Goal: Task Accomplishment & Management: Complete application form

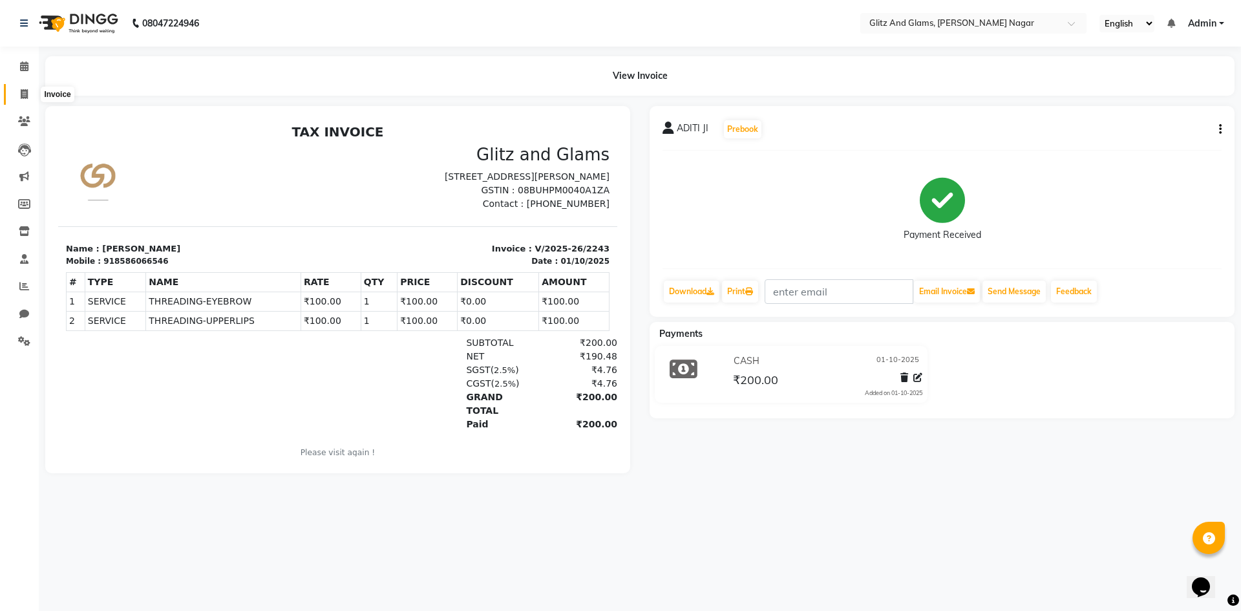
click at [23, 100] on span at bounding box center [24, 94] width 23 height 15
select select "service"
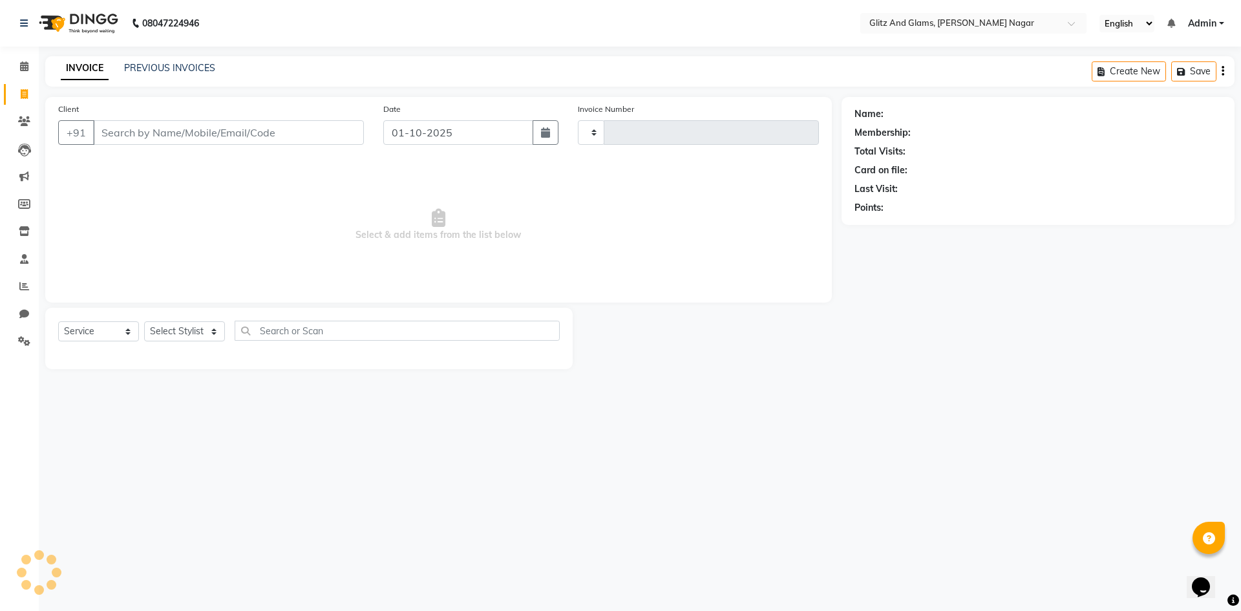
type input "2244"
select select "8316"
click at [217, 131] on input "Client" at bounding box center [228, 132] width 271 height 25
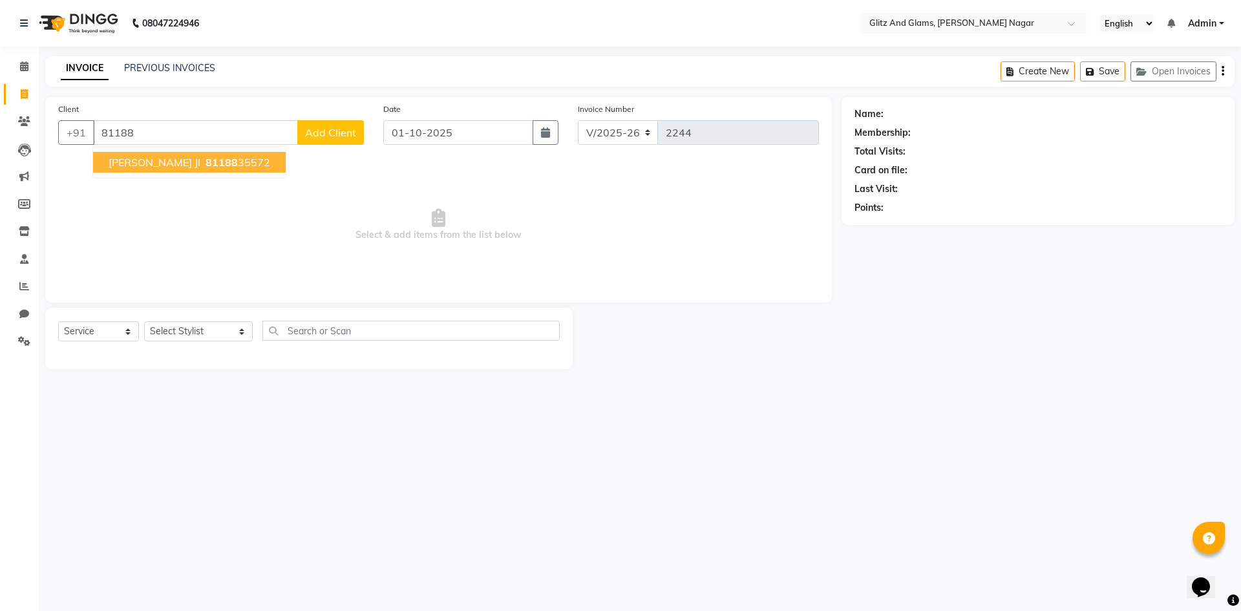
click at [212, 162] on ngb-highlight "81188 35572" at bounding box center [236, 162] width 67 height 13
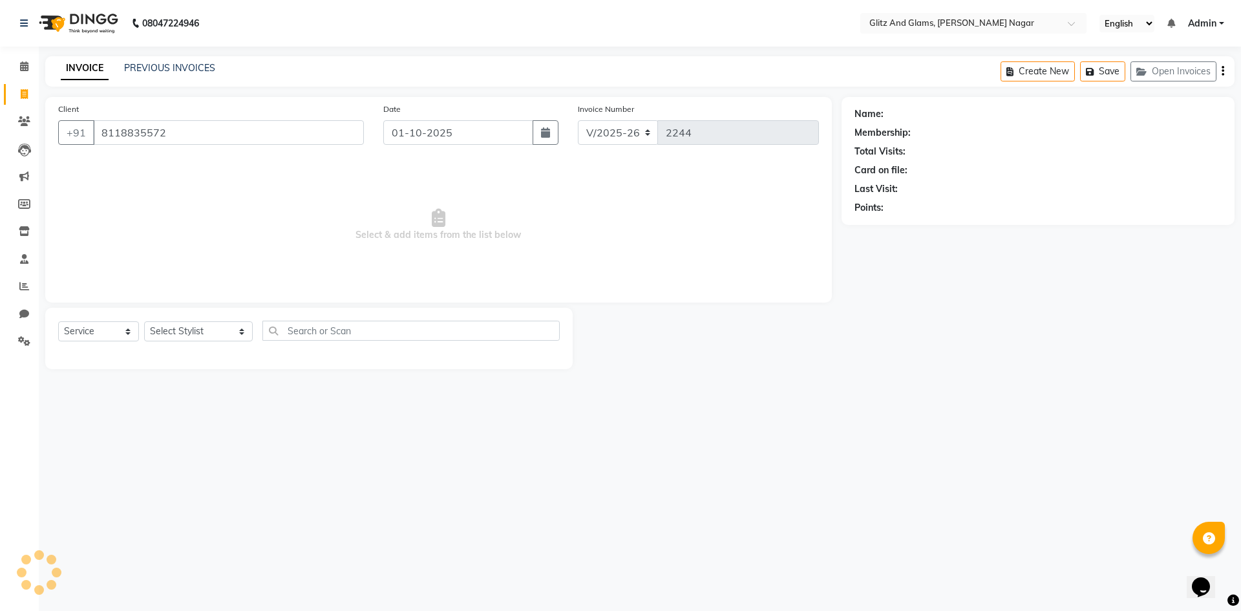
type input "8118835572"
select select "1: Object"
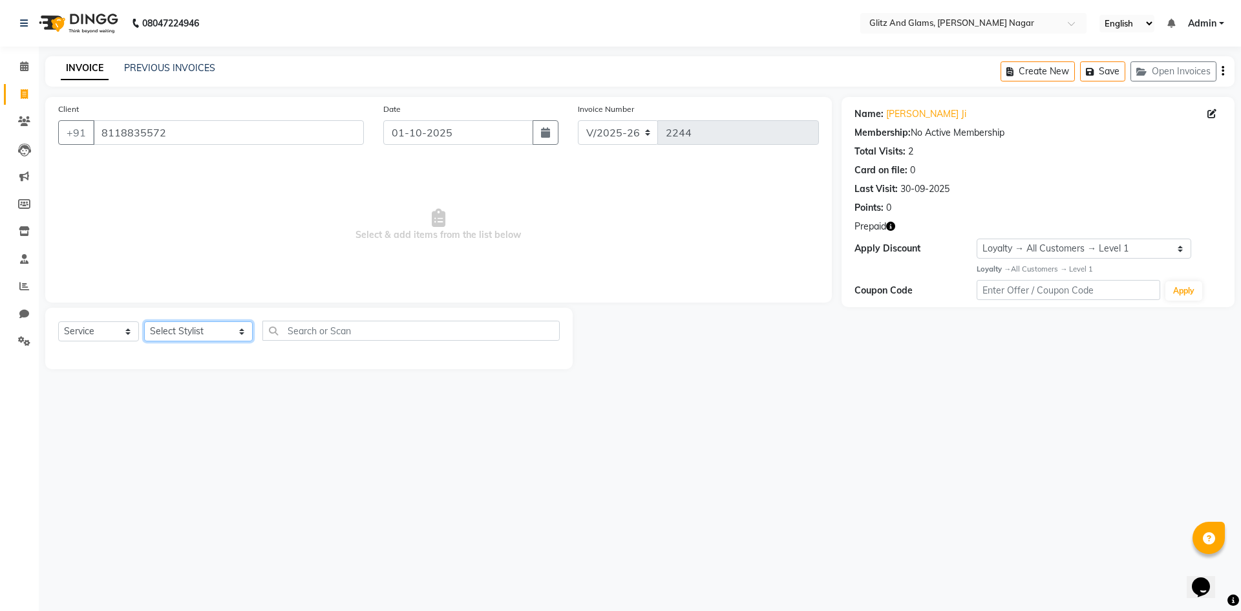
click at [215, 335] on select "Select Stylist [PERSON_NAME] [PERSON_NAME] ANKIT ASHOK ATO [PERSON_NAME] CHETAN…" at bounding box center [198, 331] width 109 height 20
click at [542, 263] on span "Select & add items from the list below" at bounding box center [438, 224] width 761 height 129
click at [299, 127] on input "8118835572" at bounding box center [228, 132] width 271 height 25
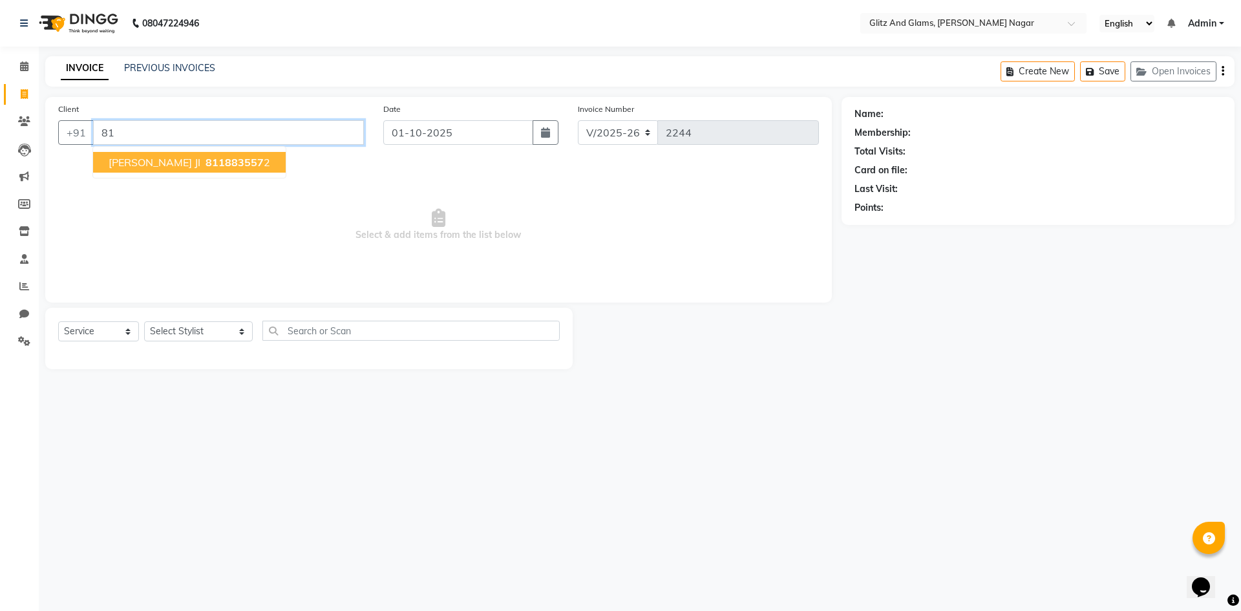
type input "8"
click at [244, 165] on button "WALKIN 998877665" at bounding box center [180, 162] width 174 height 21
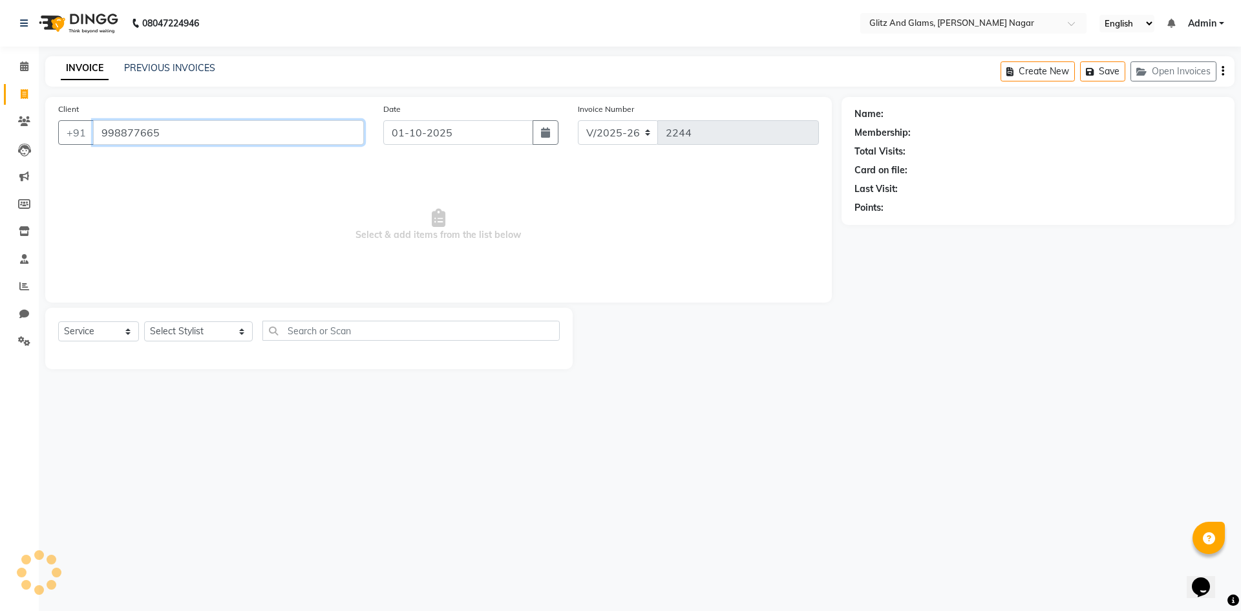
type input "998877665"
select select "1: Object"
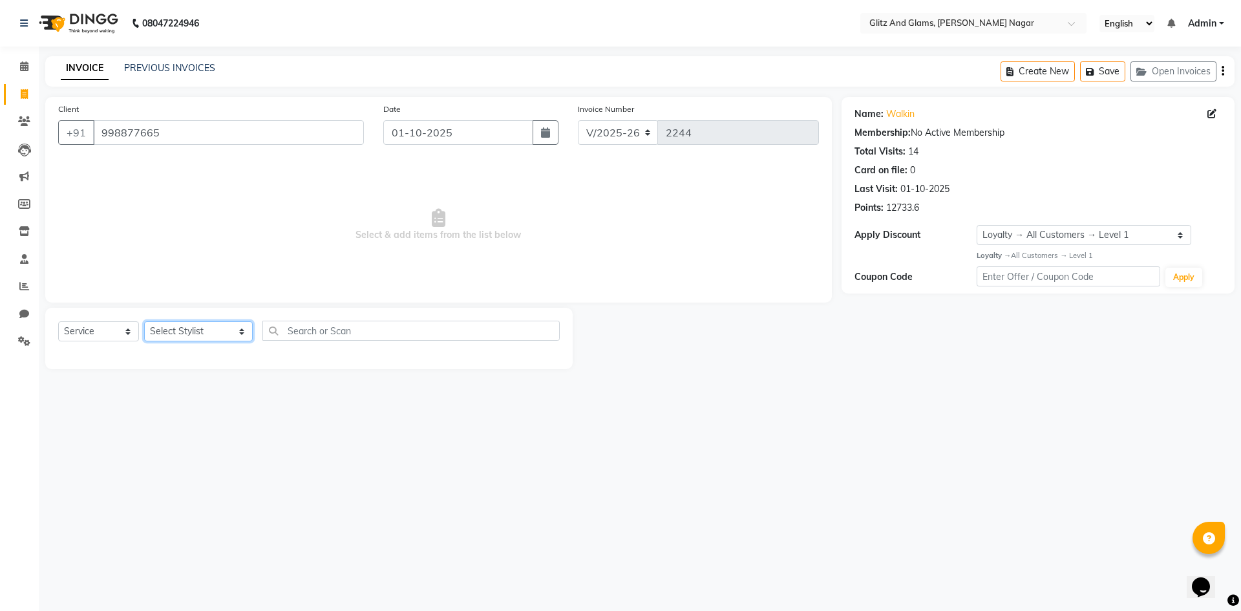
click at [229, 334] on select "Select Stylist [PERSON_NAME] [PERSON_NAME] ANKIT ASHOK ATO [PERSON_NAME] CHETAN…" at bounding box center [198, 331] width 109 height 20
select select "80539"
click at [144, 321] on select "Select Stylist [PERSON_NAME] [PERSON_NAME] ANKIT ASHOK ATO [PERSON_NAME] CHETAN…" at bounding box center [198, 331] width 109 height 20
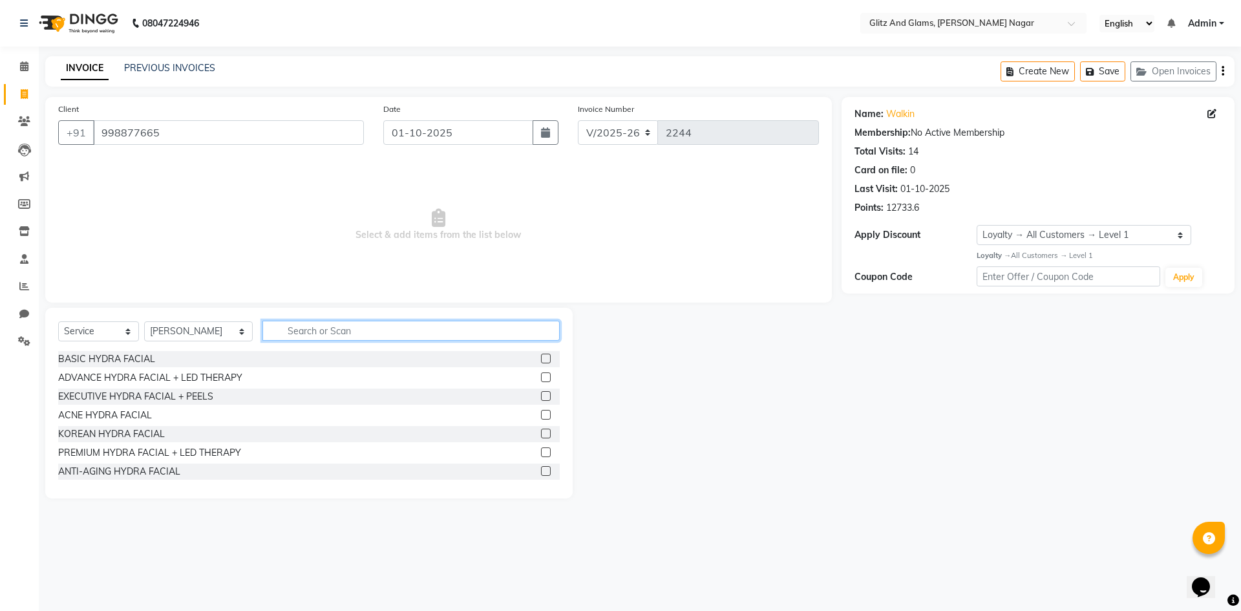
click at [316, 323] on input "text" at bounding box center [410, 331] width 297 height 20
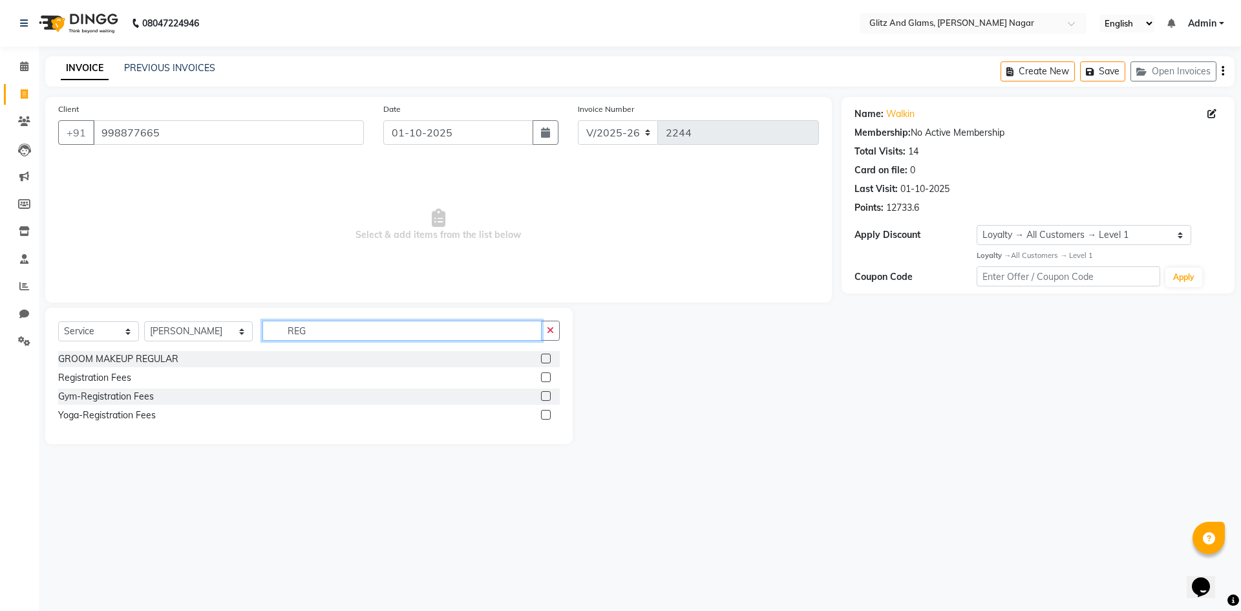
type input "REG"
click at [546, 378] on label at bounding box center [546, 377] width 10 height 10
click at [546, 378] on input "checkbox" at bounding box center [545, 378] width 8 height 8
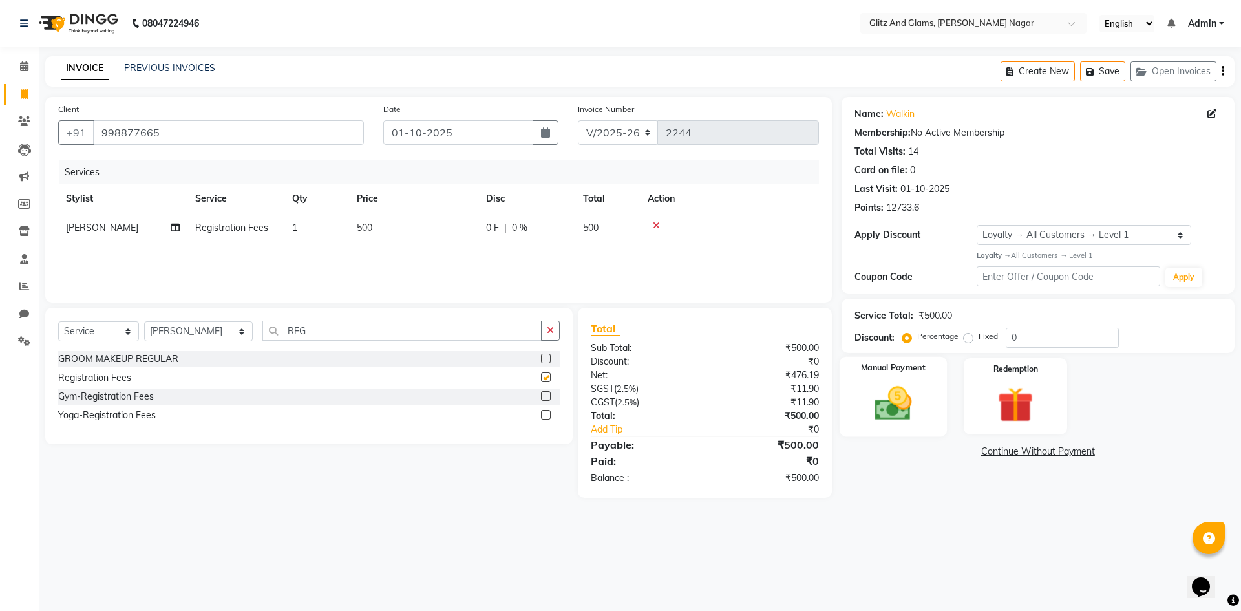
checkbox input "false"
click at [896, 403] on img at bounding box center [893, 403] width 60 height 43
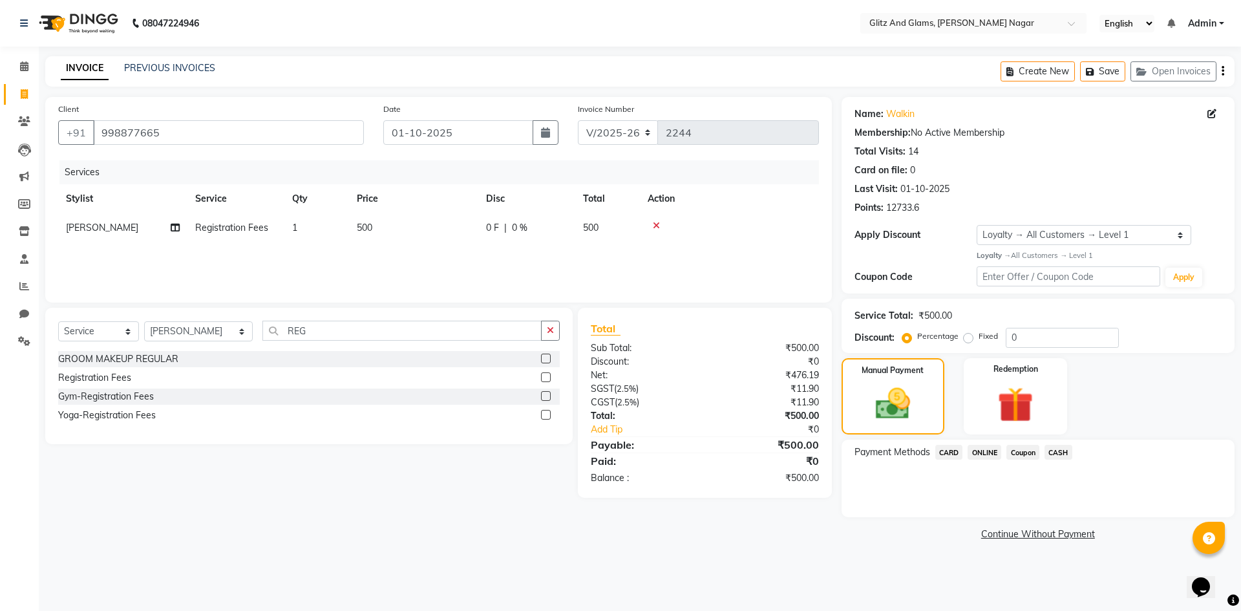
click at [989, 450] on span "ONLINE" at bounding box center [984, 452] width 34 height 15
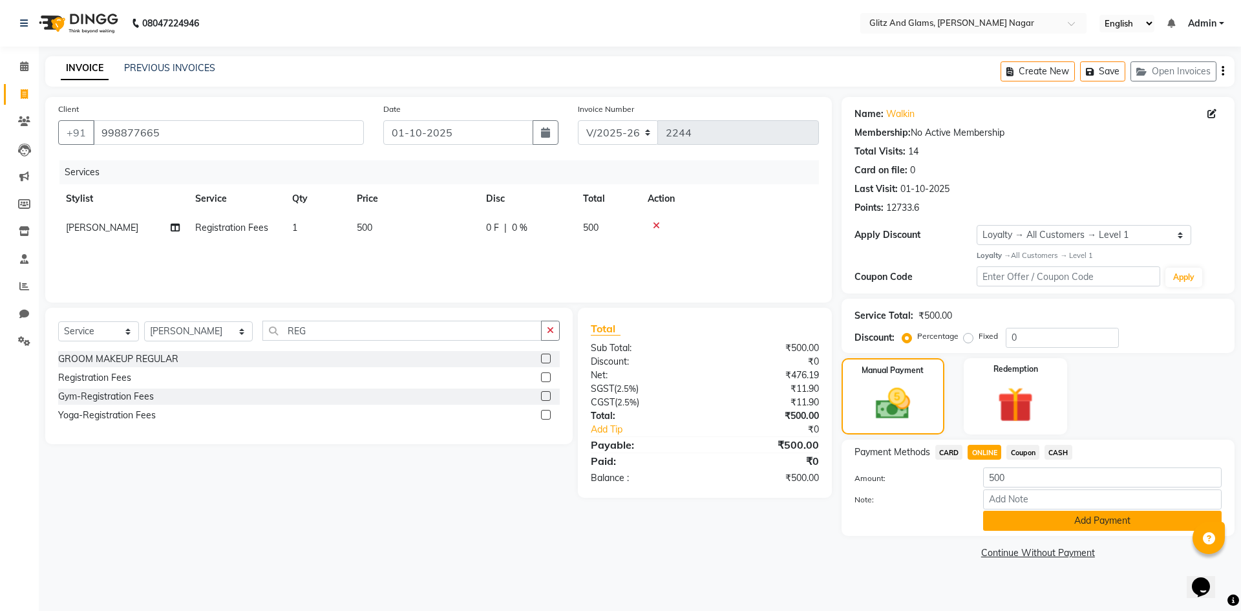
click at [1022, 521] on button "Add Payment" at bounding box center [1102, 521] width 238 height 20
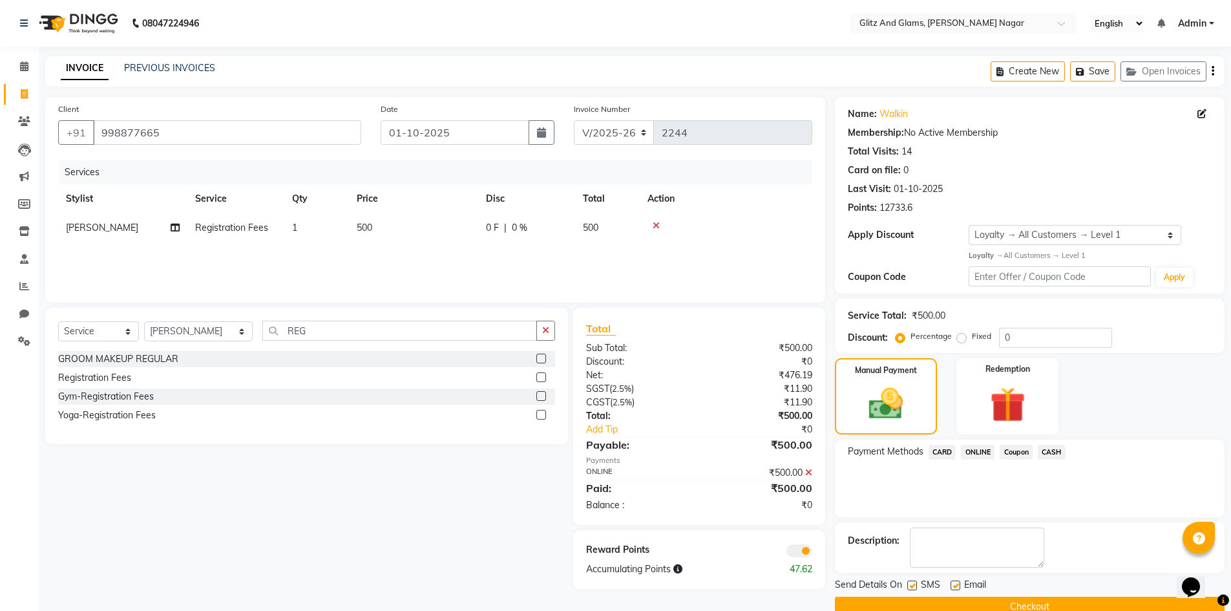
click at [1023, 601] on button "Checkout" at bounding box center [1030, 606] width 390 height 20
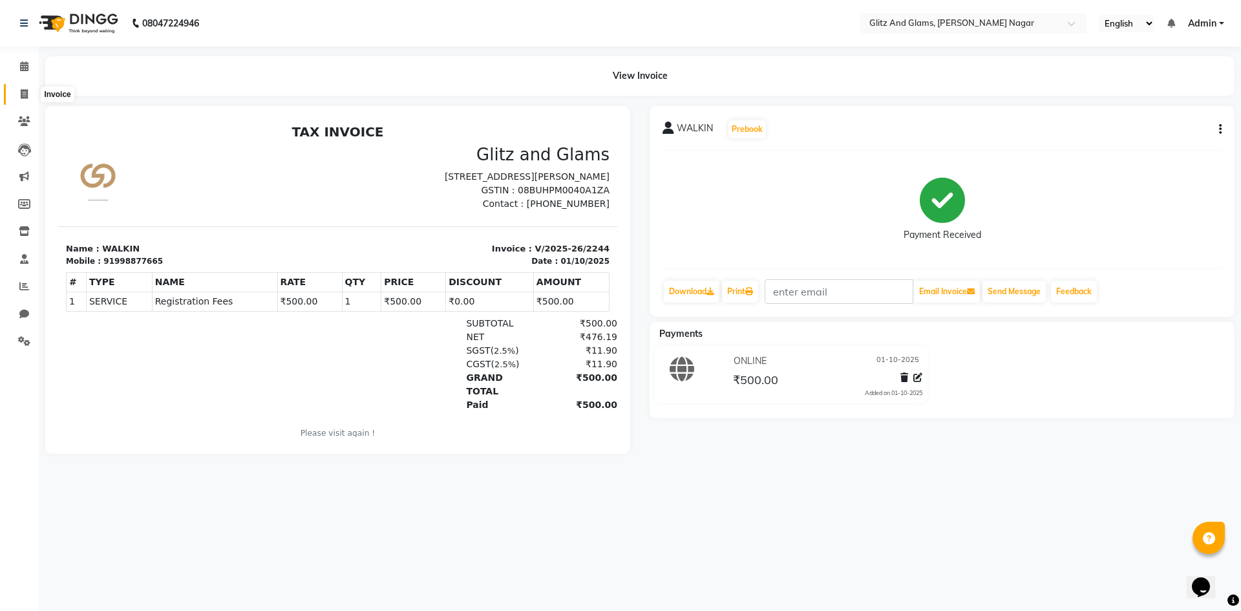
click at [23, 98] on icon at bounding box center [24, 94] width 7 height 10
select select "service"
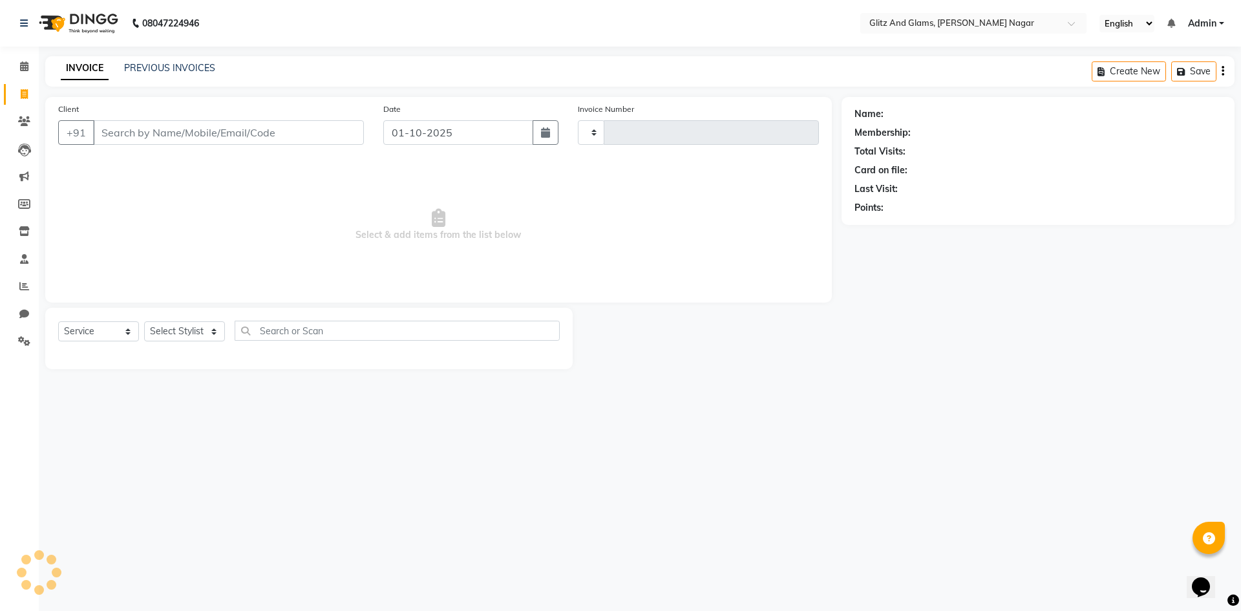
type input "2245"
select select "8316"
click at [163, 133] on input "Client" at bounding box center [228, 132] width 271 height 25
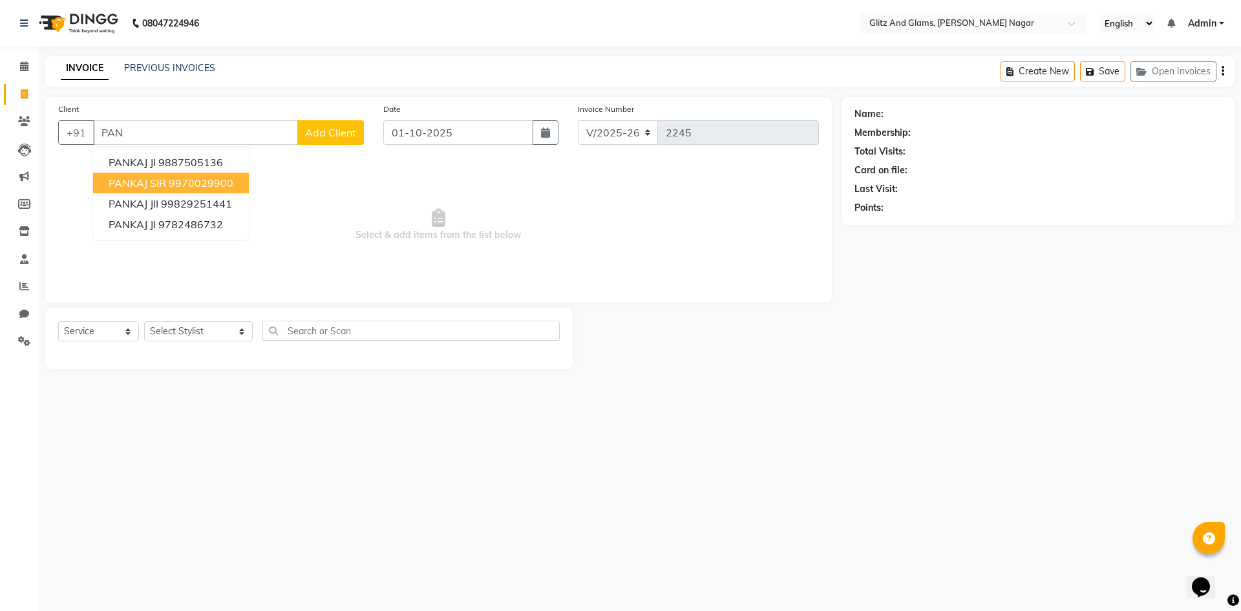
click at [169, 186] on ngb-highlight "9970029900" at bounding box center [201, 182] width 65 height 13
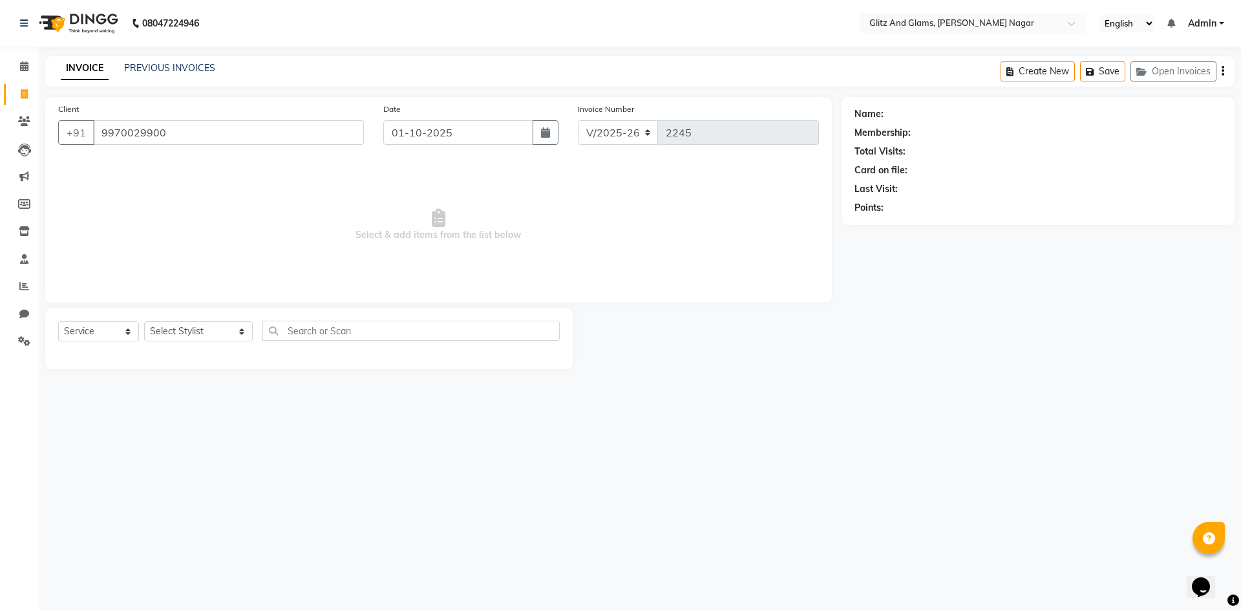
type input "9970029900"
select select "1: Object"
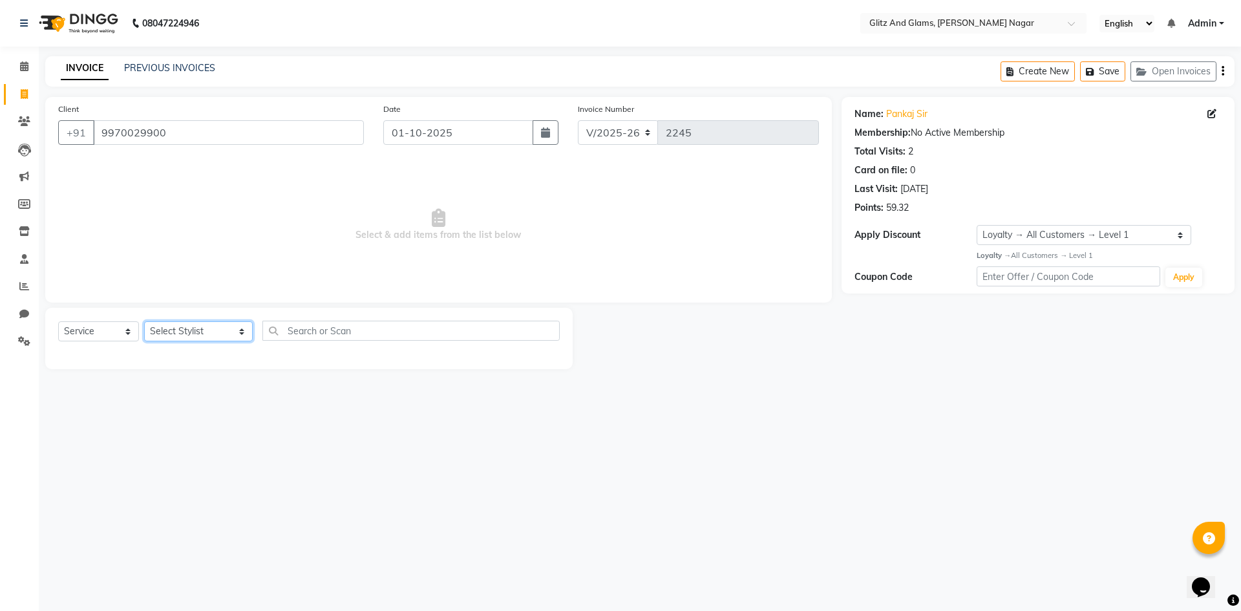
click at [196, 337] on select "Select Stylist [PERSON_NAME] [PERSON_NAME] ANKIT ASHOK ATO [PERSON_NAME] CHETAN…" at bounding box center [198, 331] width 109 height 20
select select "80533"
click at [144, 321] on select "Select Stylist [PERSON_NAME] [PERSON_NAME] ANKIT ASHOK ATO [PERSON_NAME] CHETAN…" at bounding box center [198, 331] width 109 height 20
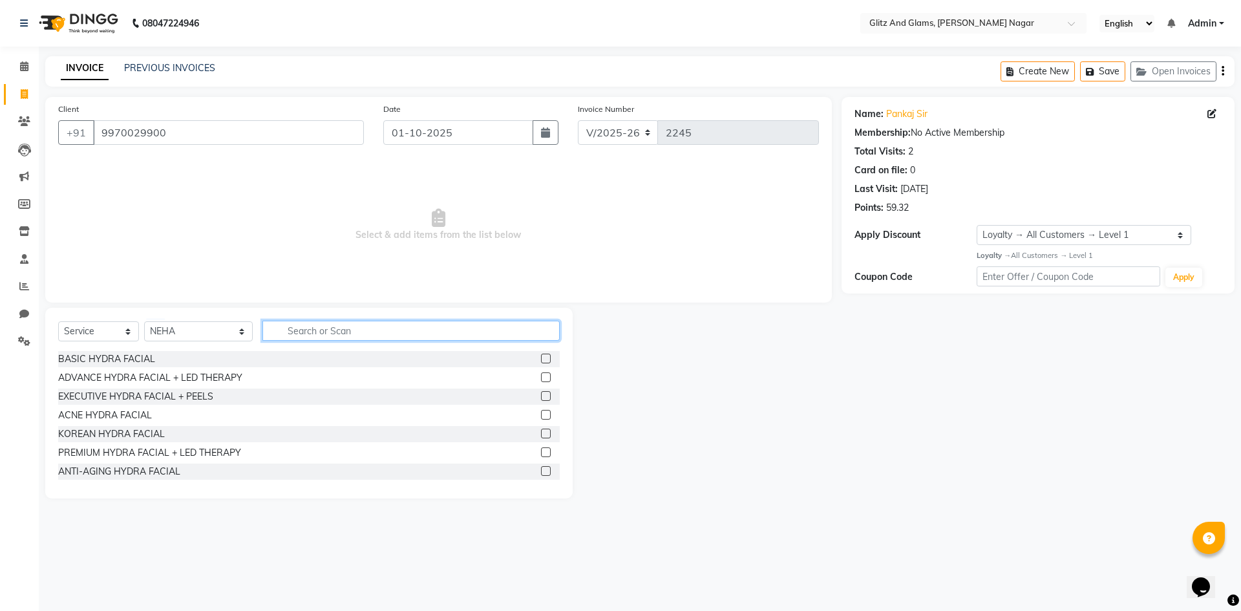
click at [373, 328] on input "text" at bounding box center [410, 331] width 297 height 20
click at [114, 330] on select "Select Service Product Membership Package Voucher Prepaid Gift Card" at bounding box center [98, 331] width 81 height 20
select select "product"
click at [58, 321] on select "Select Service Product Membership Package Voucher Prepaid Gift Card" at bounding box center [98, 331] width 81 height 20
click at [314, 332] on input "text" at bounding box center [410, 331] width 297 height 20
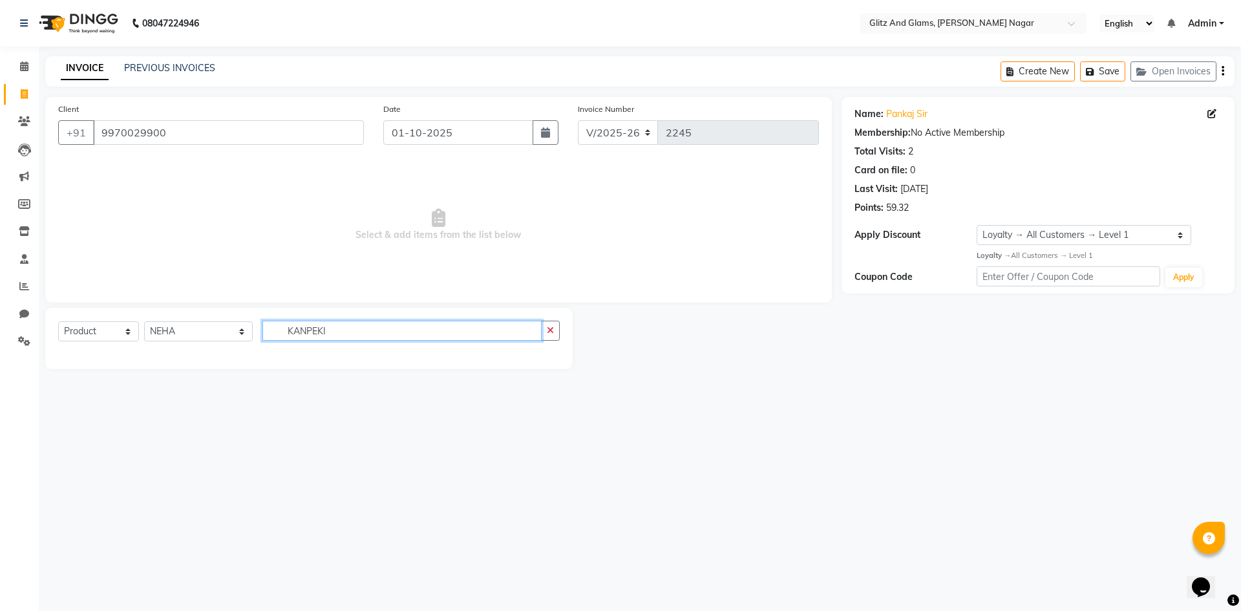
click at [375, 336] on input "KANPEKI" at bounding box center [401, 331] width 279 height 20
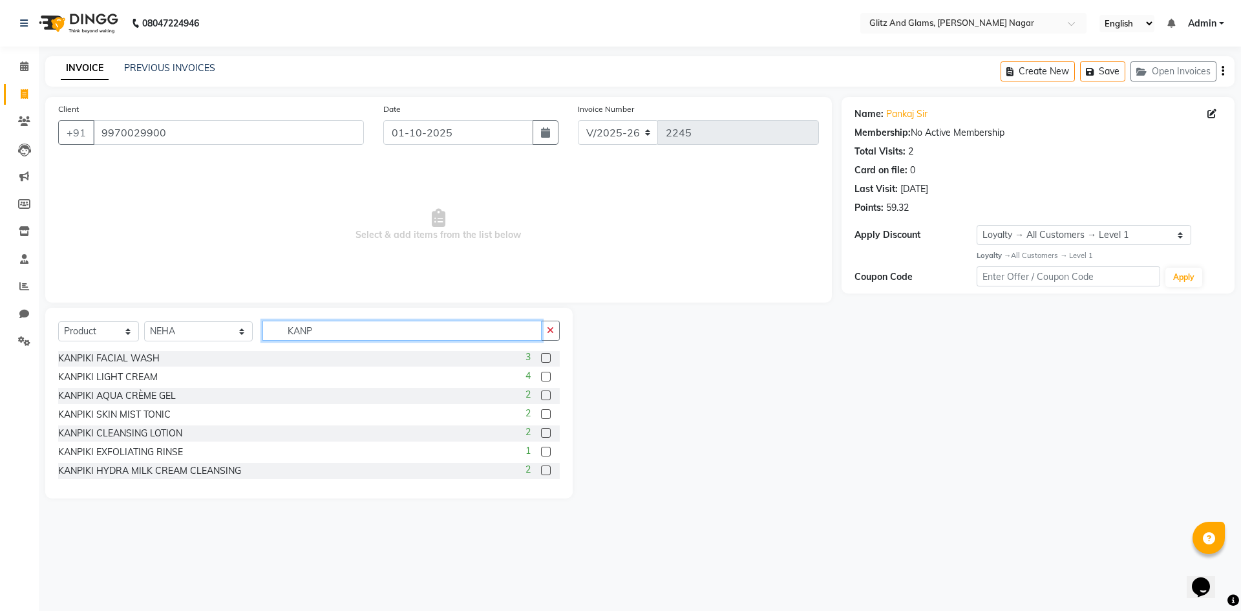
scroll to position [302, 0]
type input "KANP"
click at [541, 432] on label at bounding box center [546, 431] width 10 height 10
click at [541, 432] on input "checkbox" at bounding box center [545, 432] width 8 height 8
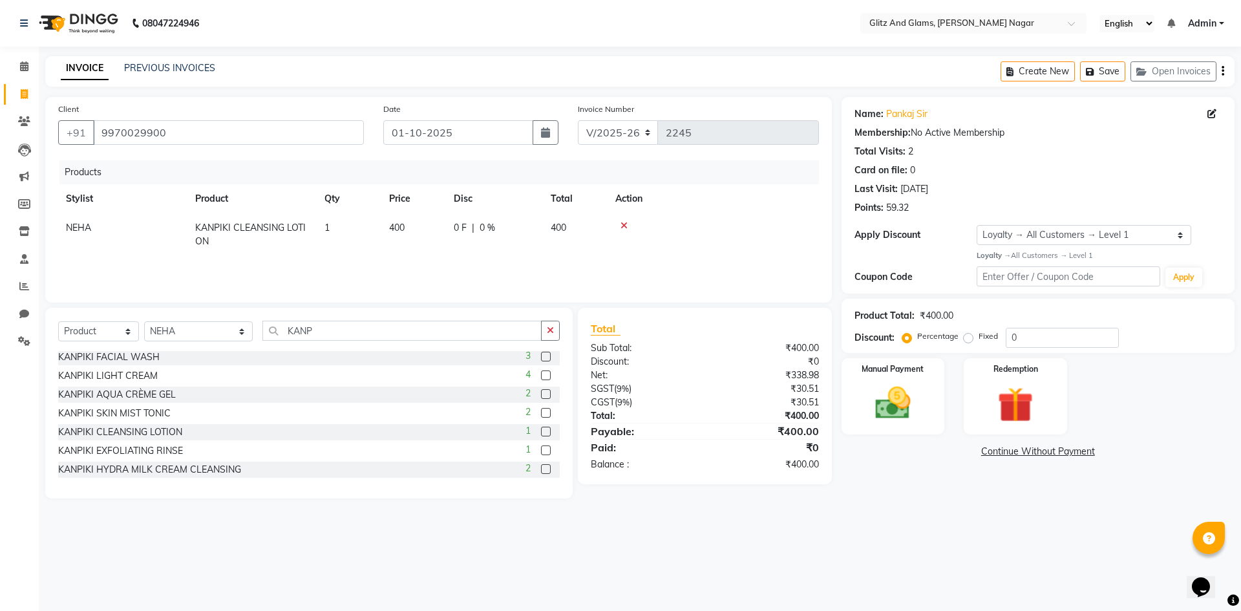
click at [622, 223] on icon at bounding box center [623, 225] width 7 height 9
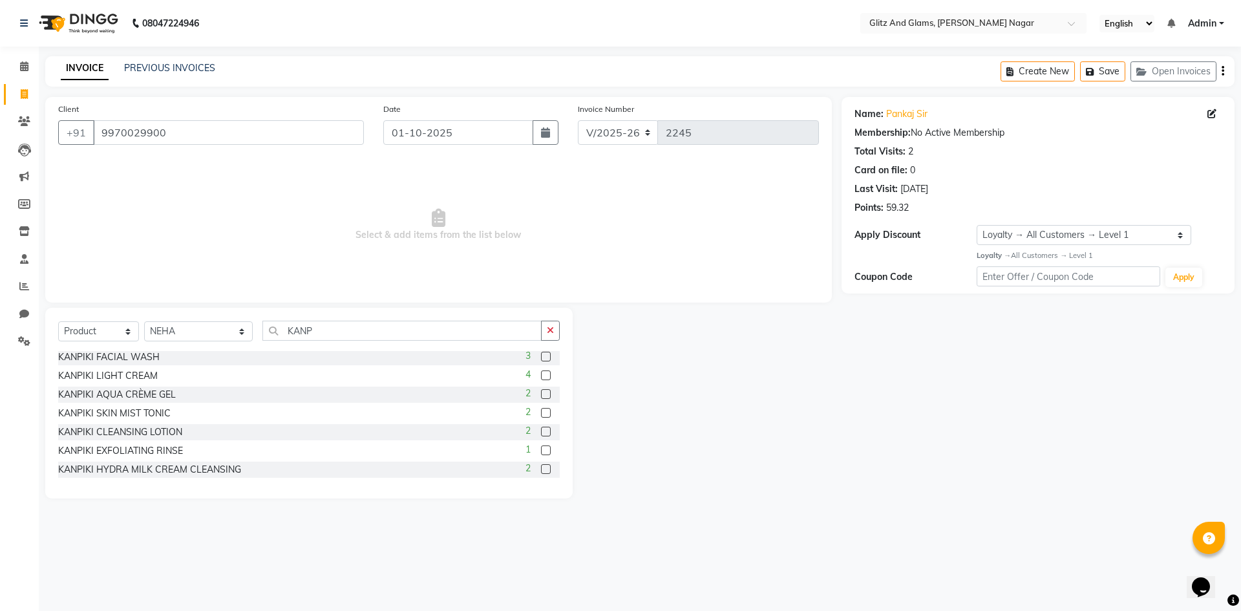
click at [541, 431] on label at bounding box center [546, 431] width 10 height 10
click at [541, 431] on input "checkbox" at bounding box center [545, 432] width 8 height 8
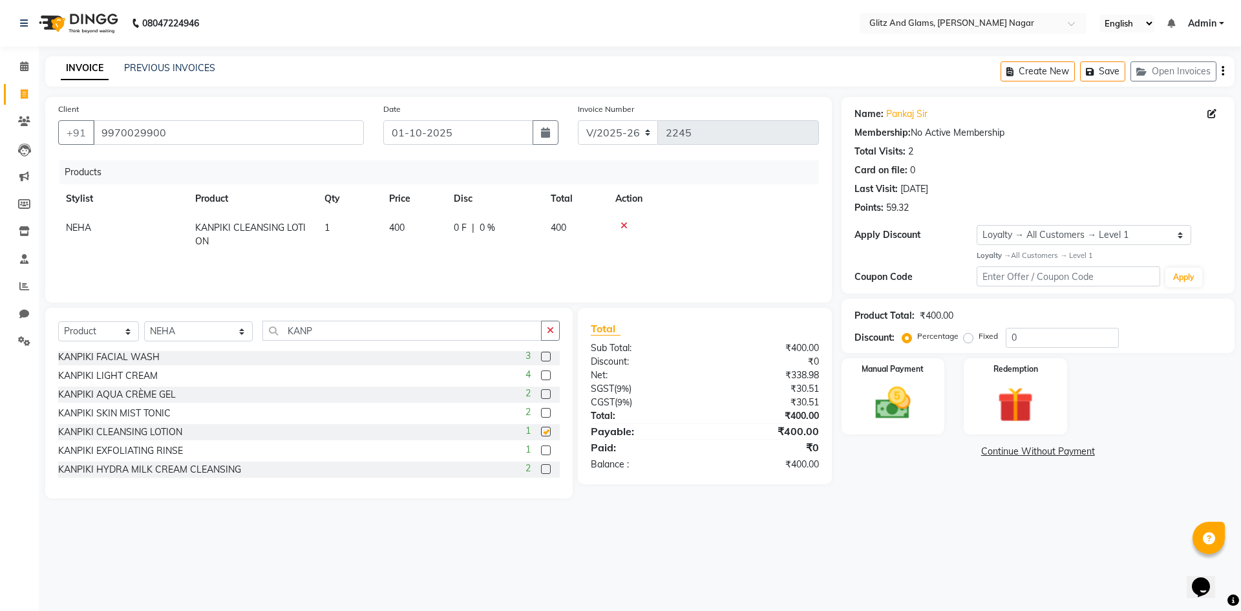
checkbox input "false"
click at [622, 222] on icon at bounding box center [623, 225] width 7 height 9
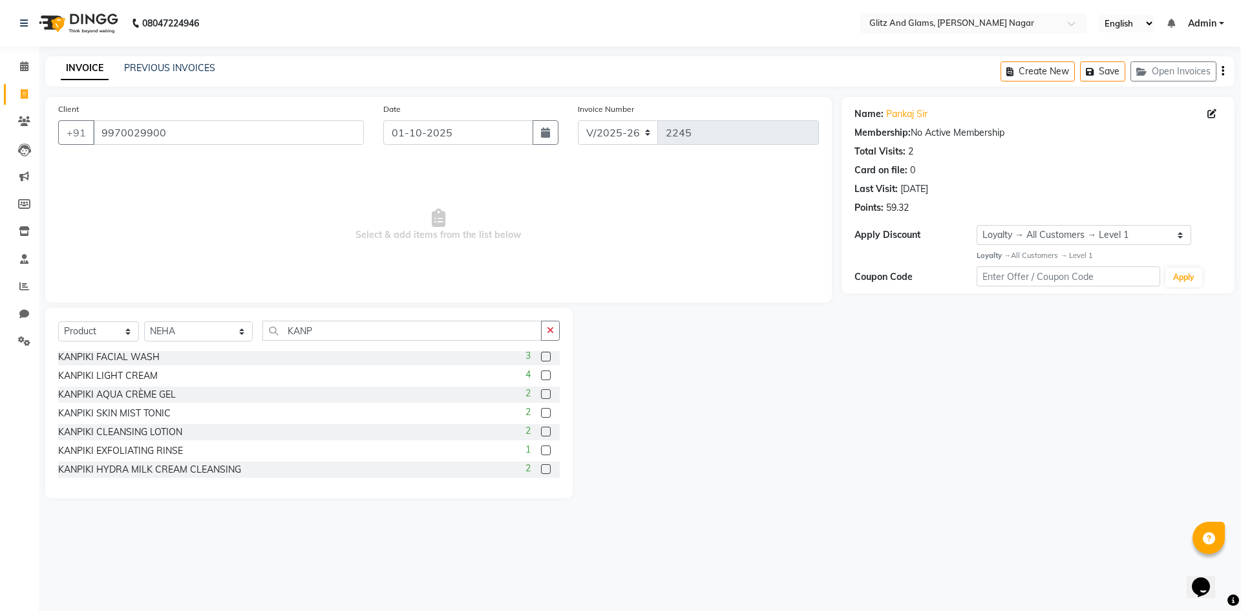
click at [541, 354] on label at bounding box center [546, 357] width 10 height 10
click at [541, 354] on input "checkbox" at bounding box center [545, 357] width 8 height 8
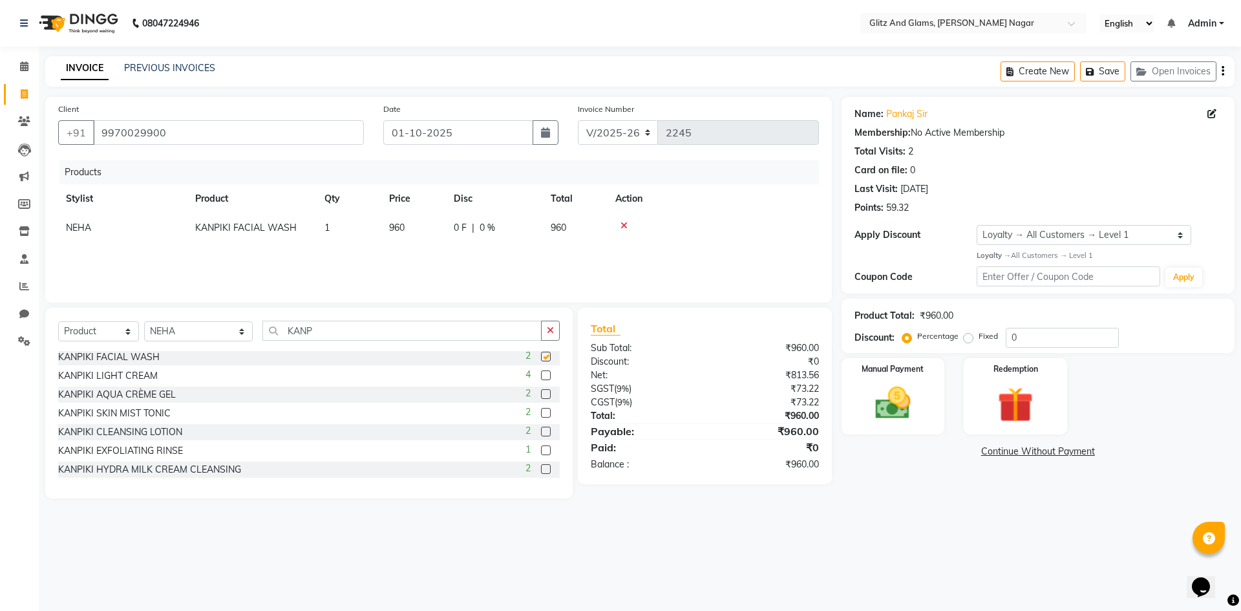
checkbox input "false"
click at [620, 222] on icon at bounding box center [623, 225] width 7 height 9
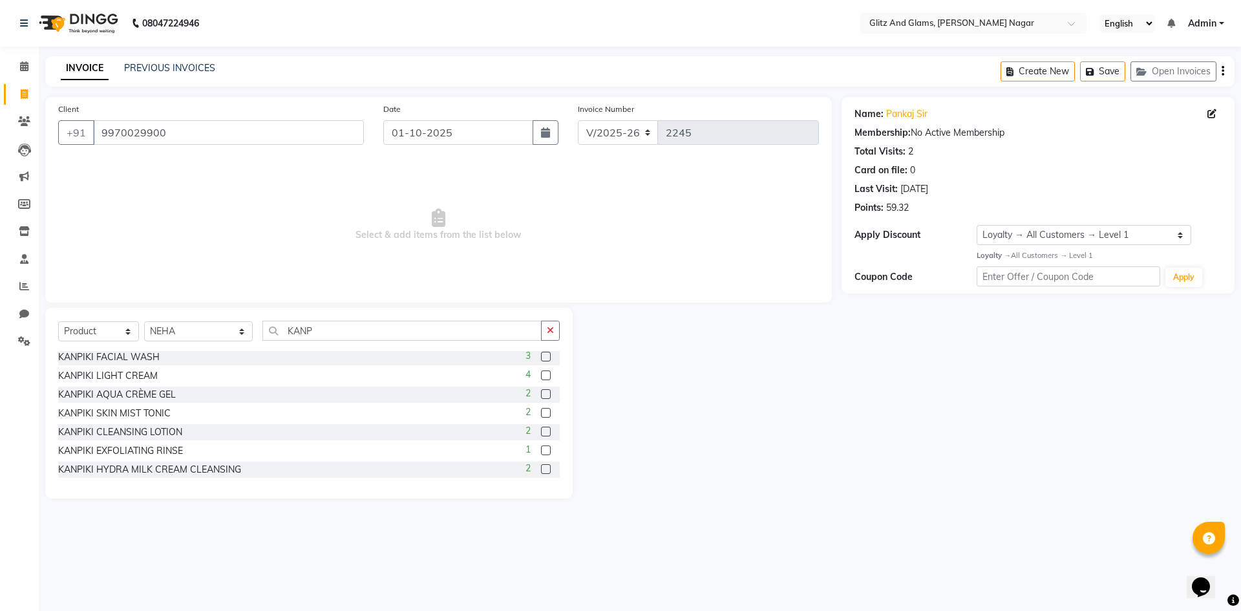
click at [541, 394] on label at bounding box center [546, 394] width 10 height 10
click at [541, 394] on input "checkbox" at bounding box center [545, 394] width 8 height 8
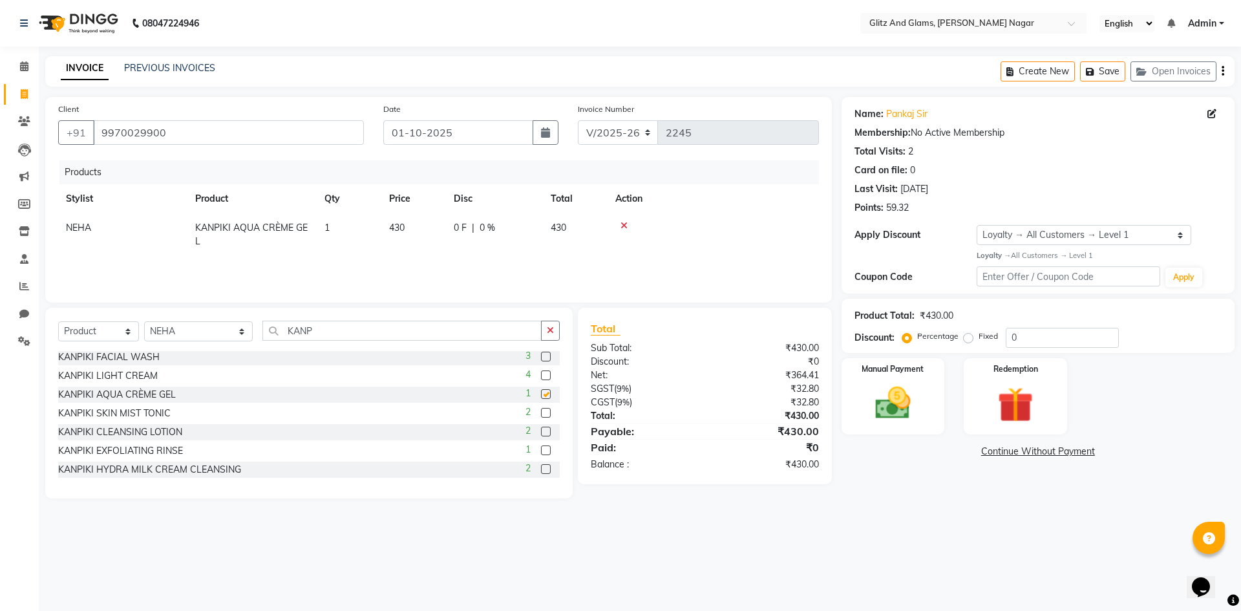
checkbox input "false"
click at [624, 221] on icon at bounding box center [623, 225] width 7 height 9
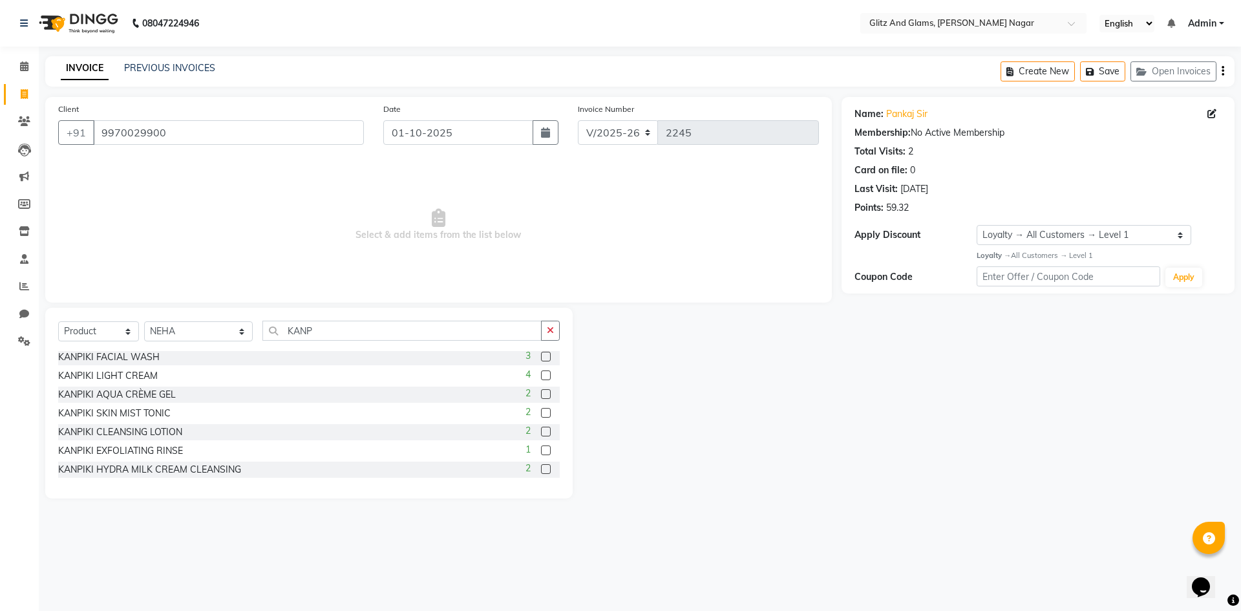
click at [541, 451] on label at bounding box center [546, 450] width 10 height 10
click at [541, 451] on input "checkbox" at bounding box center [545, 451] width 8 height 8
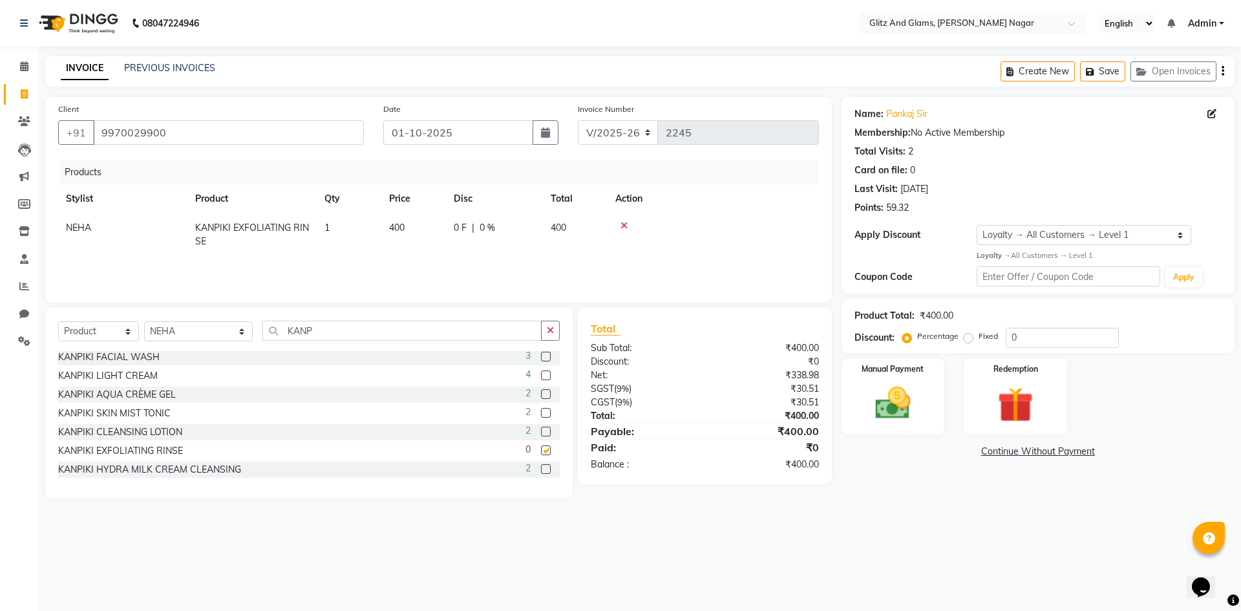
checkbox input "false"
click at [619, 226] on div at bounding box center [713, 225] width 196 height 9
click at [620, 226] on div at bounding box center [713, 225] width 196 height 9
click at [620, 226] on icon at bounding box center [623, 225] width 7 height 9
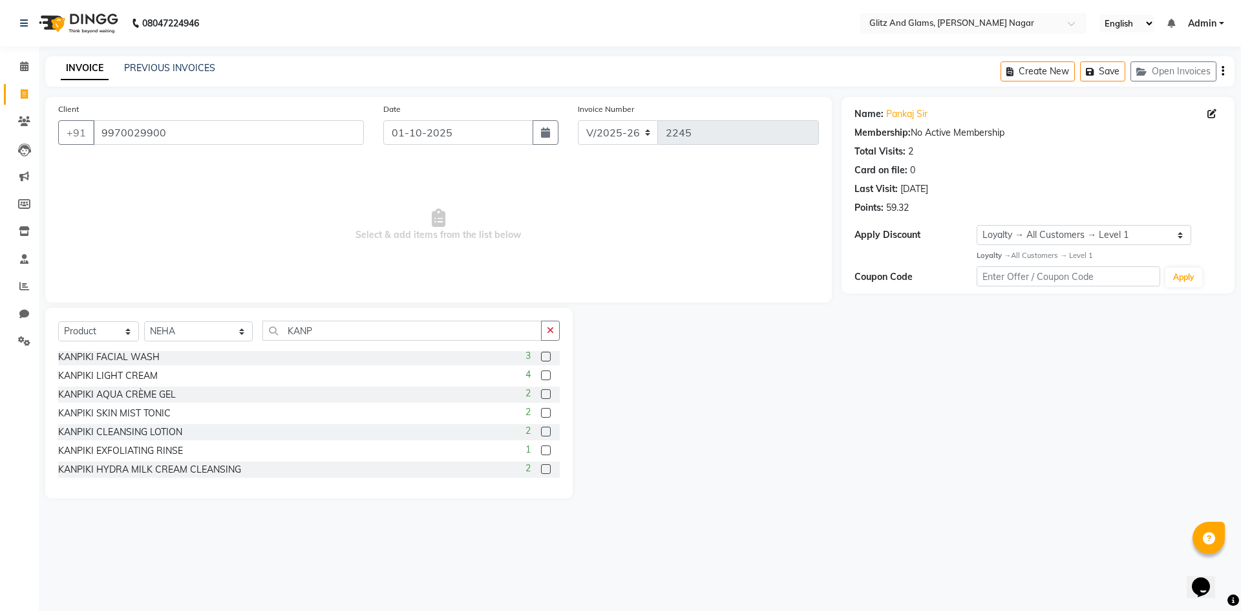
click at [541, 469] on label at bounding box center [546, 469] width 10 height 10
click at [541, 469] on input "checkbox" at bounding box center [545, 469] width 8 height 8
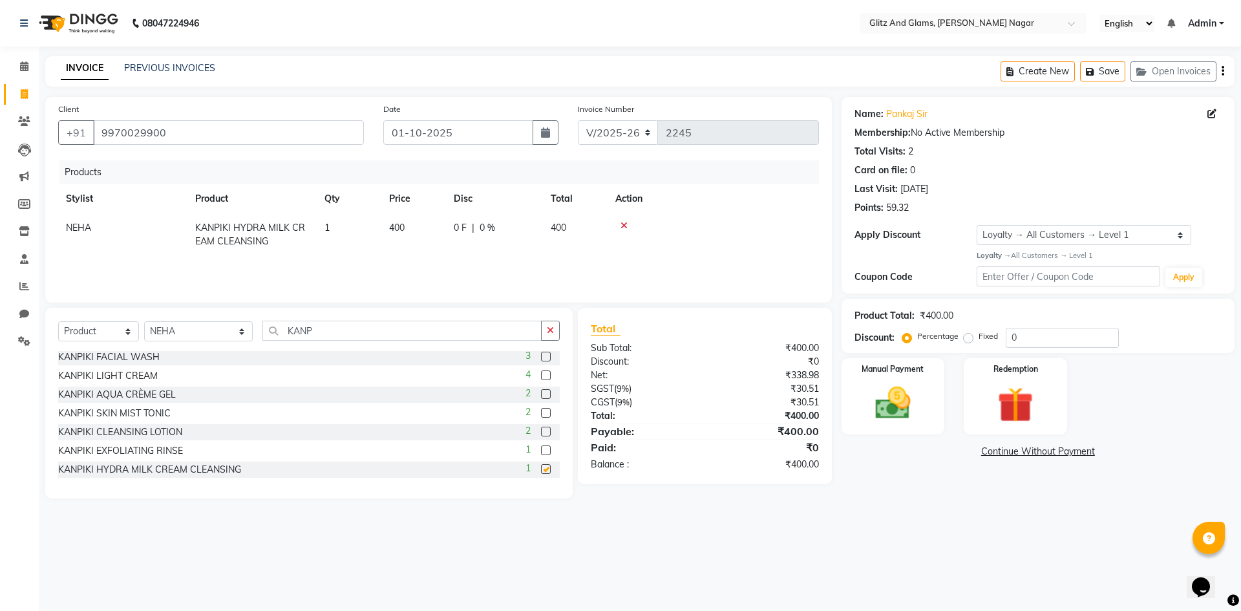
checkbox input "false"
click at [626, 229] on icon at bounding box center [623, 225] width 7 height 9
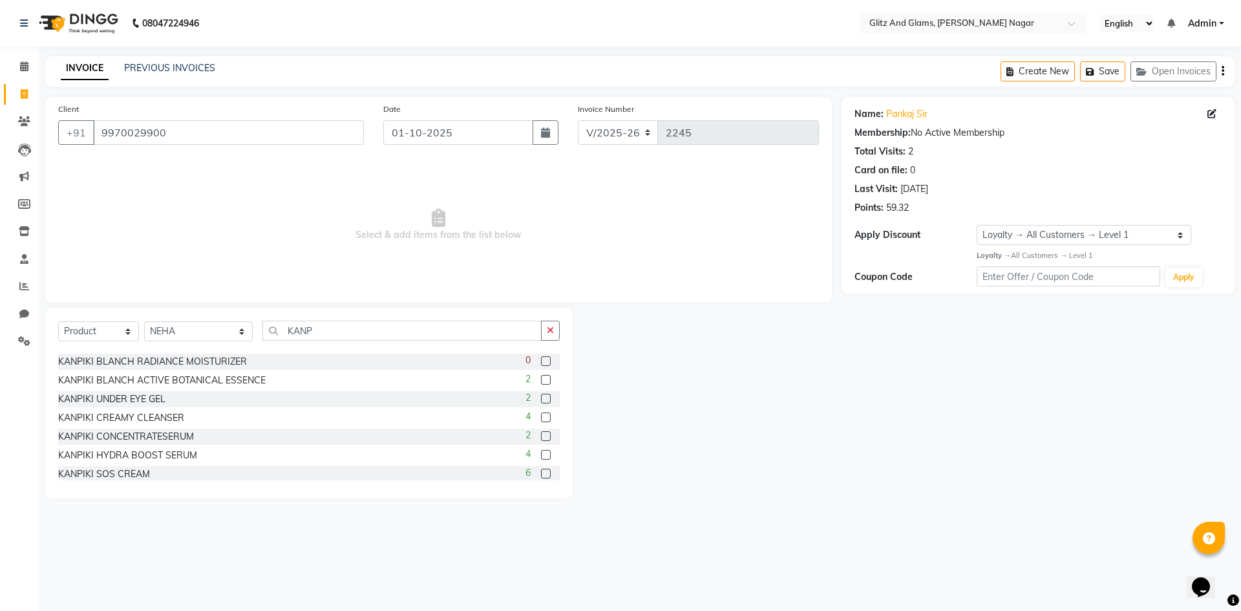
scroll to position [108, 0]
click at [541, 443] on div at bounding box center [545, 440] width 8 height 14
click at [541, 436] on label at bounding box center [546, 438] width 10 height 10
click at [541, 436] on input "checkbox" at bounding box center [545, 438] width 8 height 8
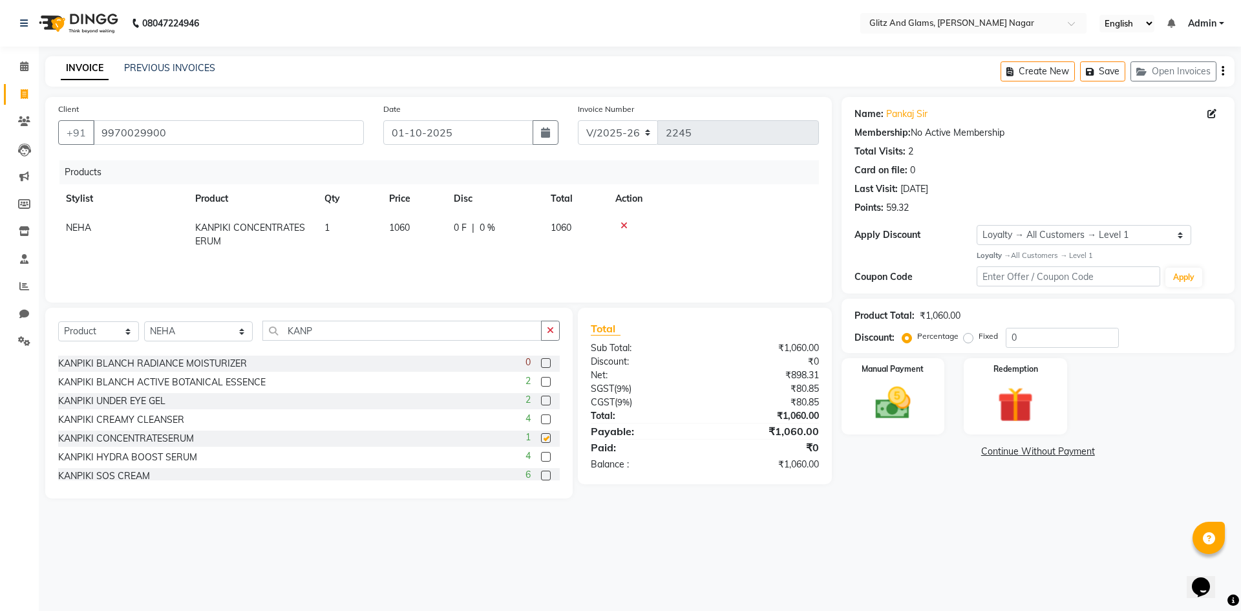
checkbox input "false"
click at [410, 233] on span "1060" at bounding box center [399, 228] width 21 height 12
select select "80533"
click at [416, 229] on input "1060" at bounding box center [422, 231] width 49 height 20
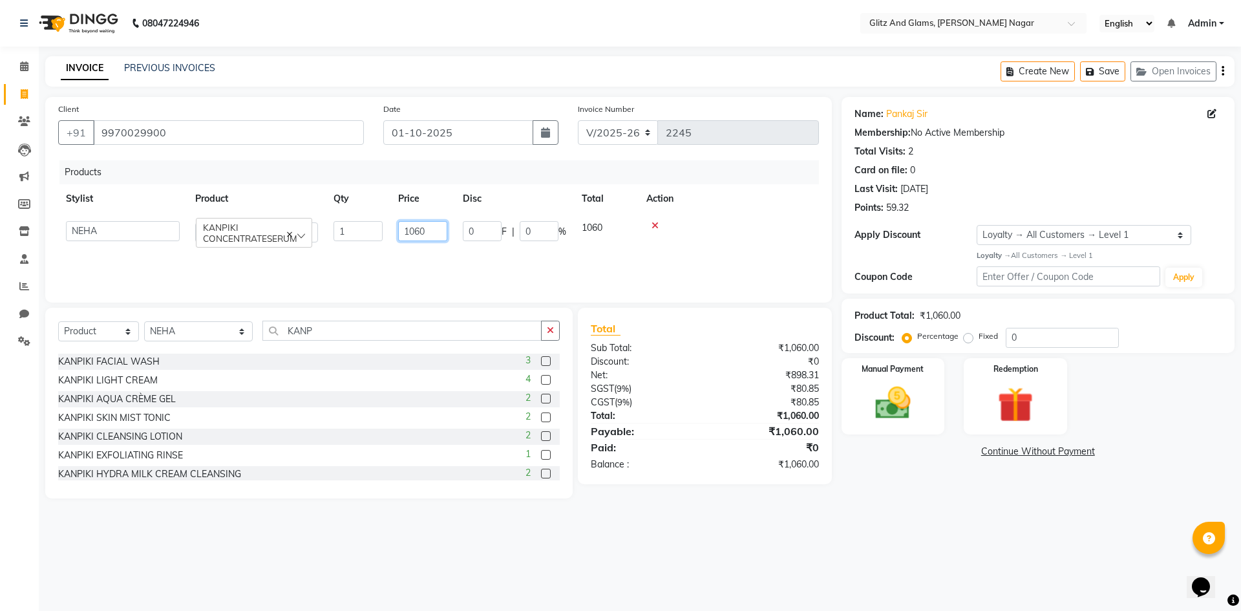
scroll to position [302, 0]
click at [541, 434] on label at bounding box center [546, 431] width 10 height 10
click at [541, 434] on input "checkbox" at bounding box center [545, 432] width 8 height 8
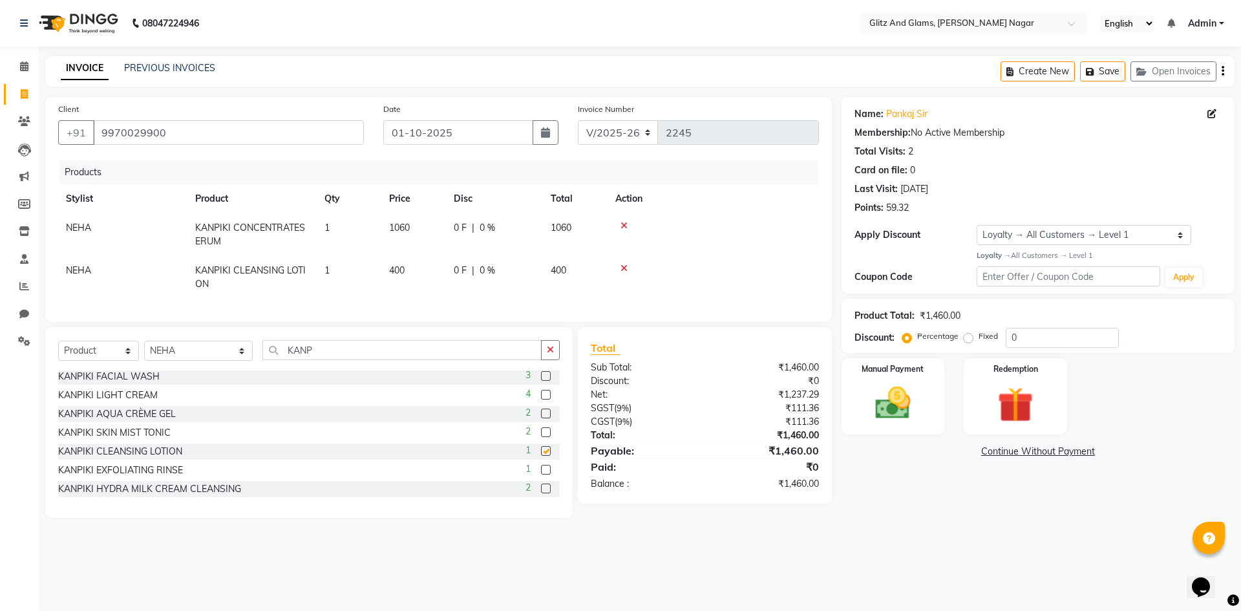
checkbox input "false"
click at [625, 268] on icon at bounding box center [623, 268] width 7 height 9
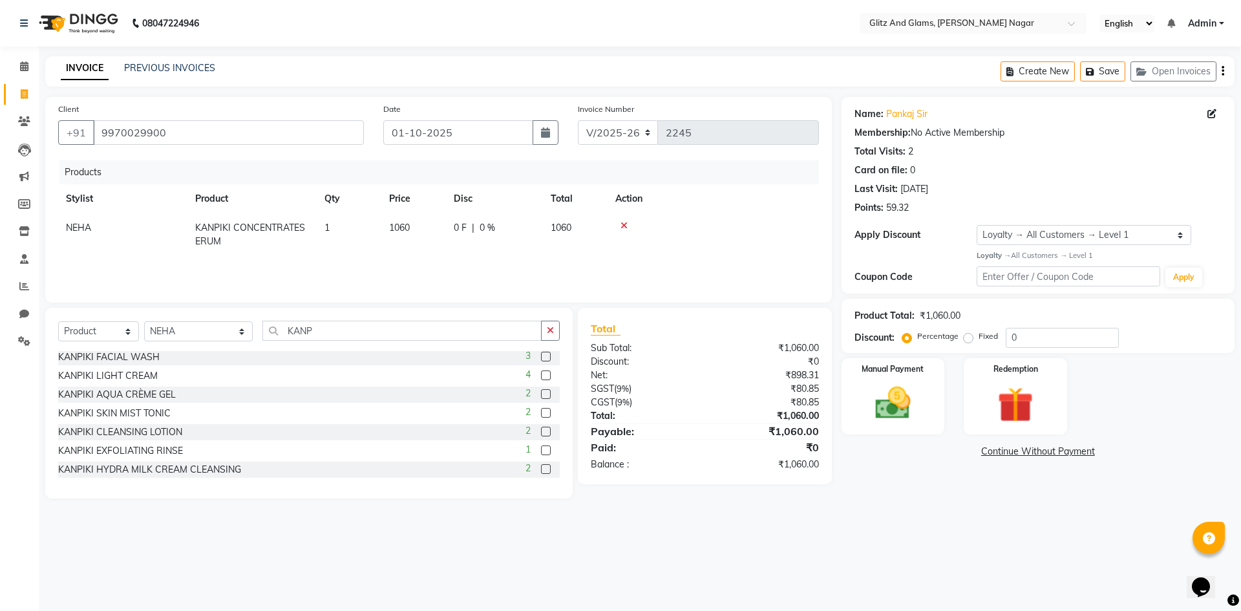
click at [412, 228] on td "1060" at bounding box center [413, 234] width 65 height 43
select select "80533"
type input "1160"
click at [468, 180] on div "Products" at bounding box center [443, 172] width 769 height 24
click at [126, 333] on select "Select Service Product Membership Package Voucher Prepaid Gift Card" at bounding box center [98, 331] width 81 height 20
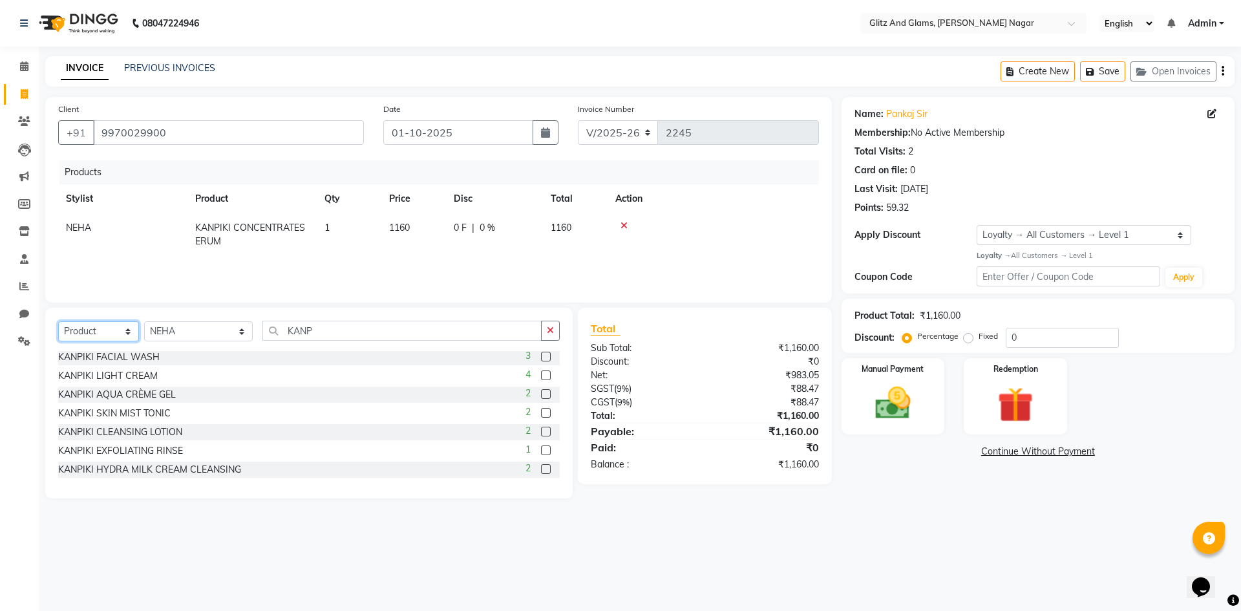
select select "service"
click at [58, 321] on select "Select Service Product Membership Package Voucher Prepaid Gift Card" at bounding box center [98, 331] width 81 height 20
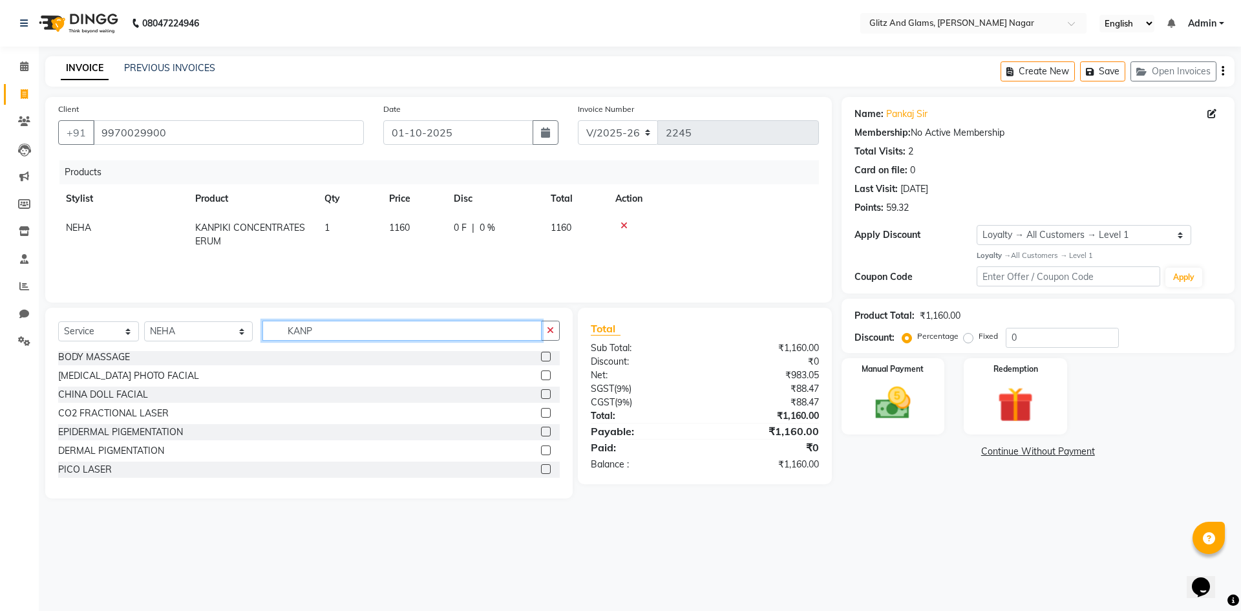
click at [302, 334] on input "KANP" at bounding box center [401, 331] width 279 height 20
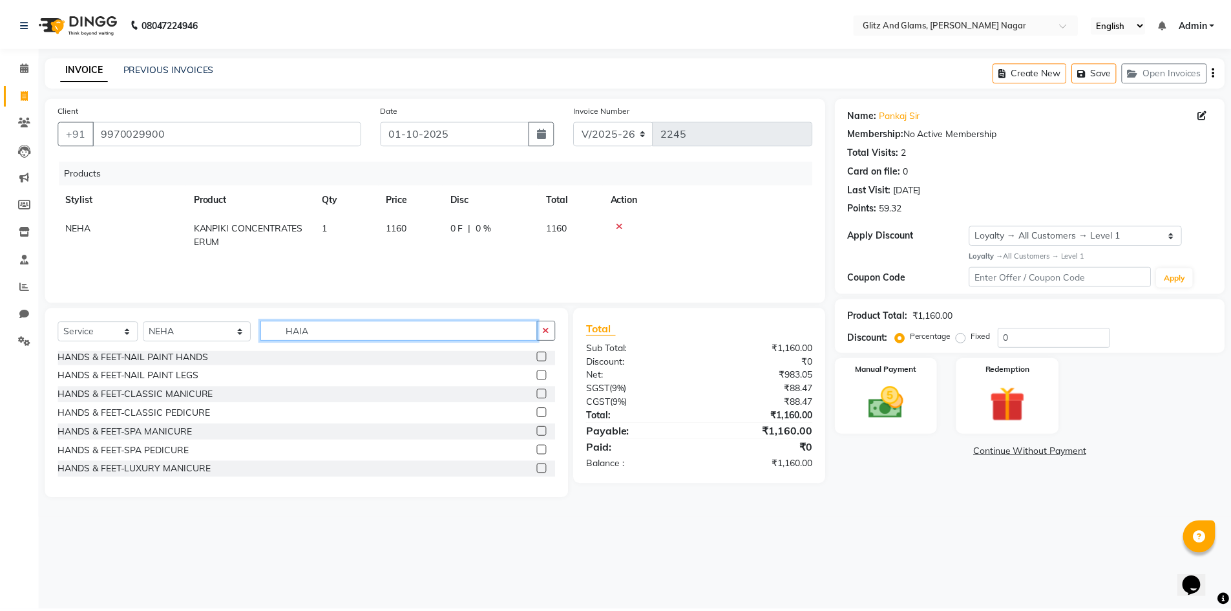
scroll to position [0, 0]
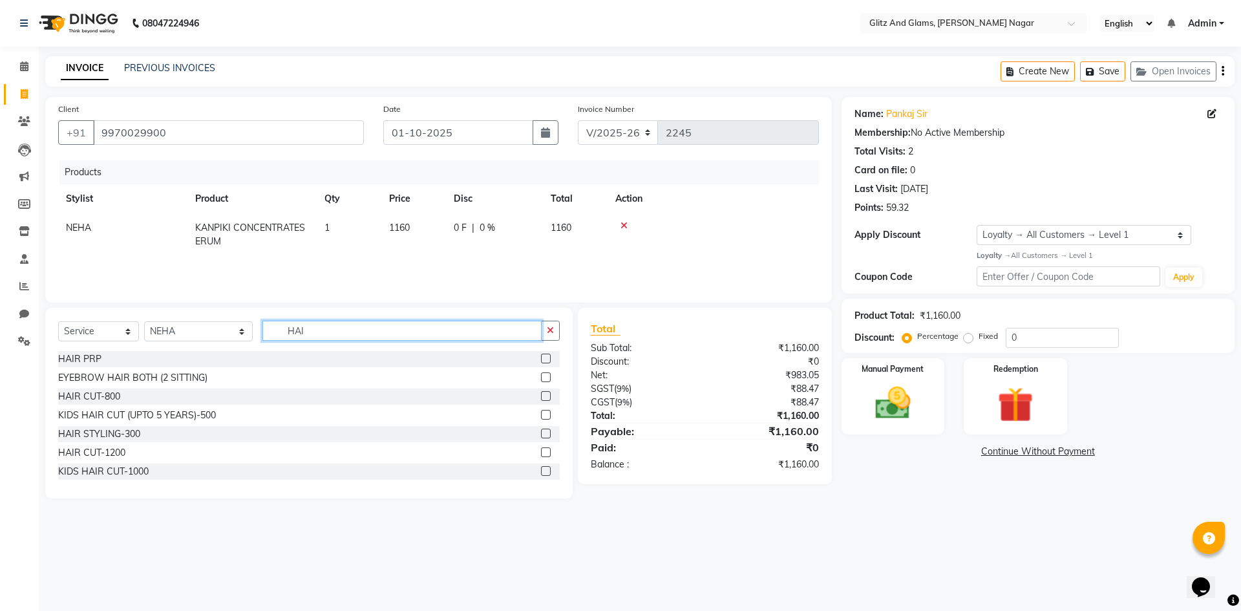
type input "HAI"
drag, startPoint x: 535, startPoint y: 397, endPoint x: 544, endPoint y: 392, distance: 10.4
click at [544, 392] on div at bounding box center [550, 396] width 19 height 16
click at [541, 394] on label at bounding box center [546, 396] width 10 height 10
click at [541, 394] on input "checkbox" at bounding box center [545, 396] width 8 height 8
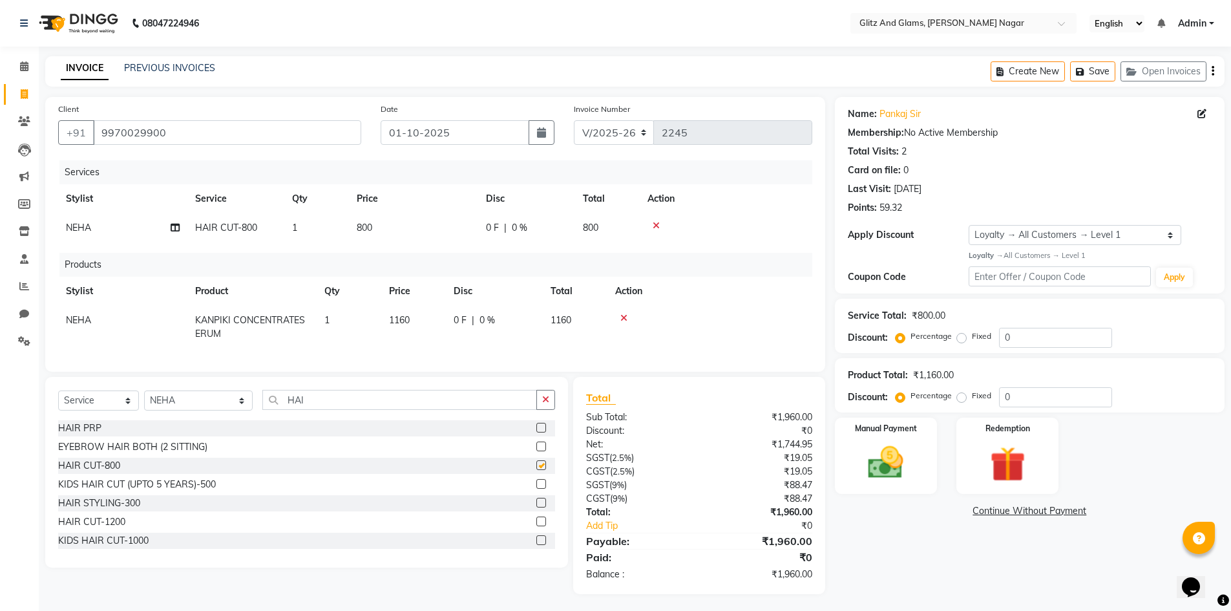
checkbox input "false"
click at [412, 235] on td "800" at bounding box center [413, 227] width 129 height 29
select select "80533"
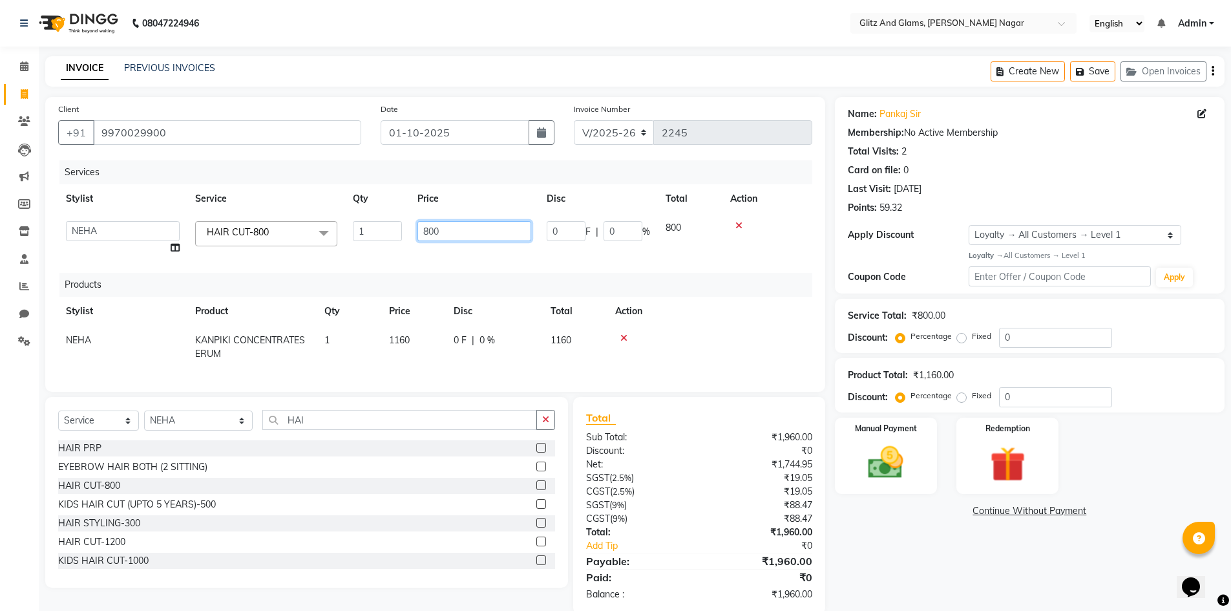
click at [439, 229] on input "800" at bounding box center [474, 231] width 114 height 20
type input "8"
type input "840"
click at [891, 471] on img at bounding box center [885, 462] width 59 height 42
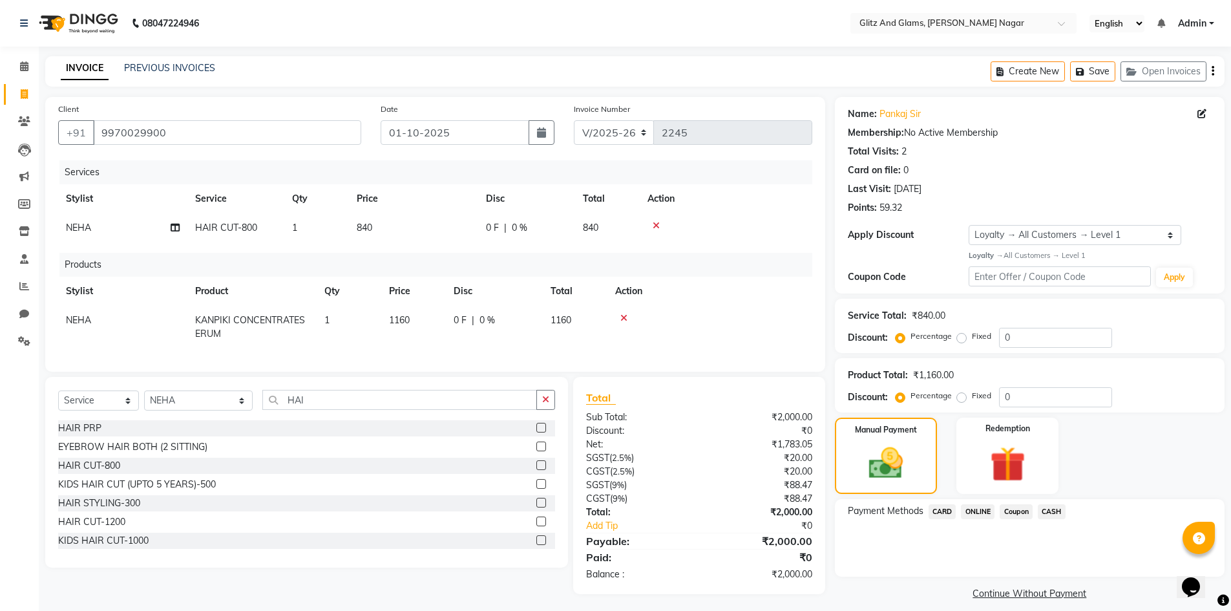
click at [981, 511] on span "ONLINE" at bounding box center [978, 511] width 34 height 15
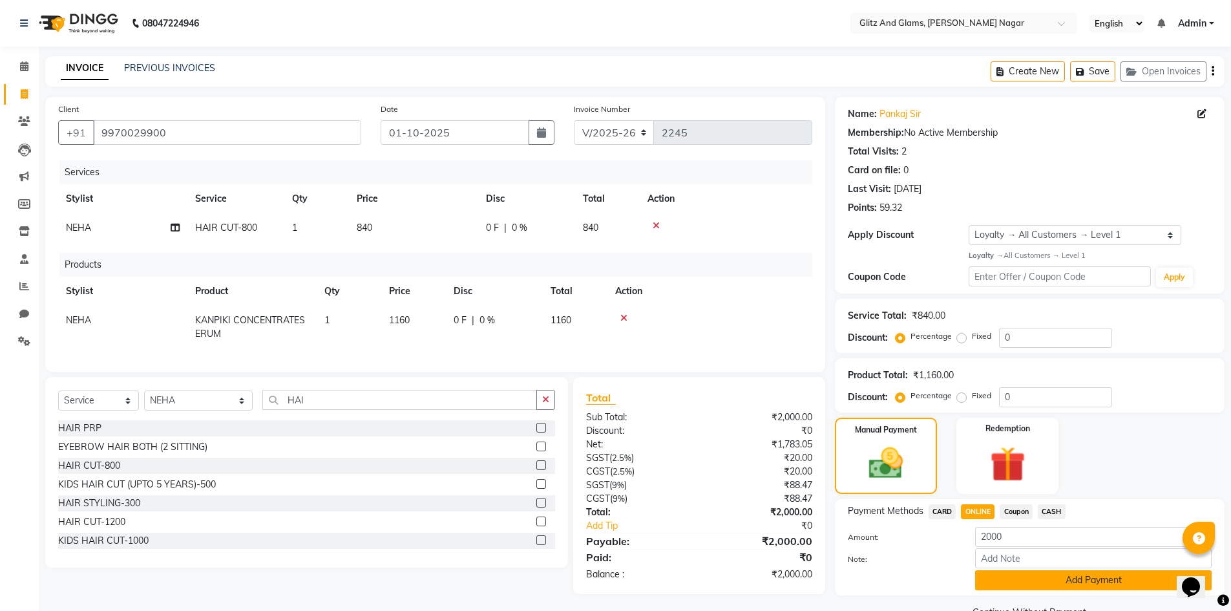
click at [995, 574] on button "Add Payment" at bounding box center [1093, 580] width 237 height 20
